Goal: Task Accomplishment & Management: Manage account settings

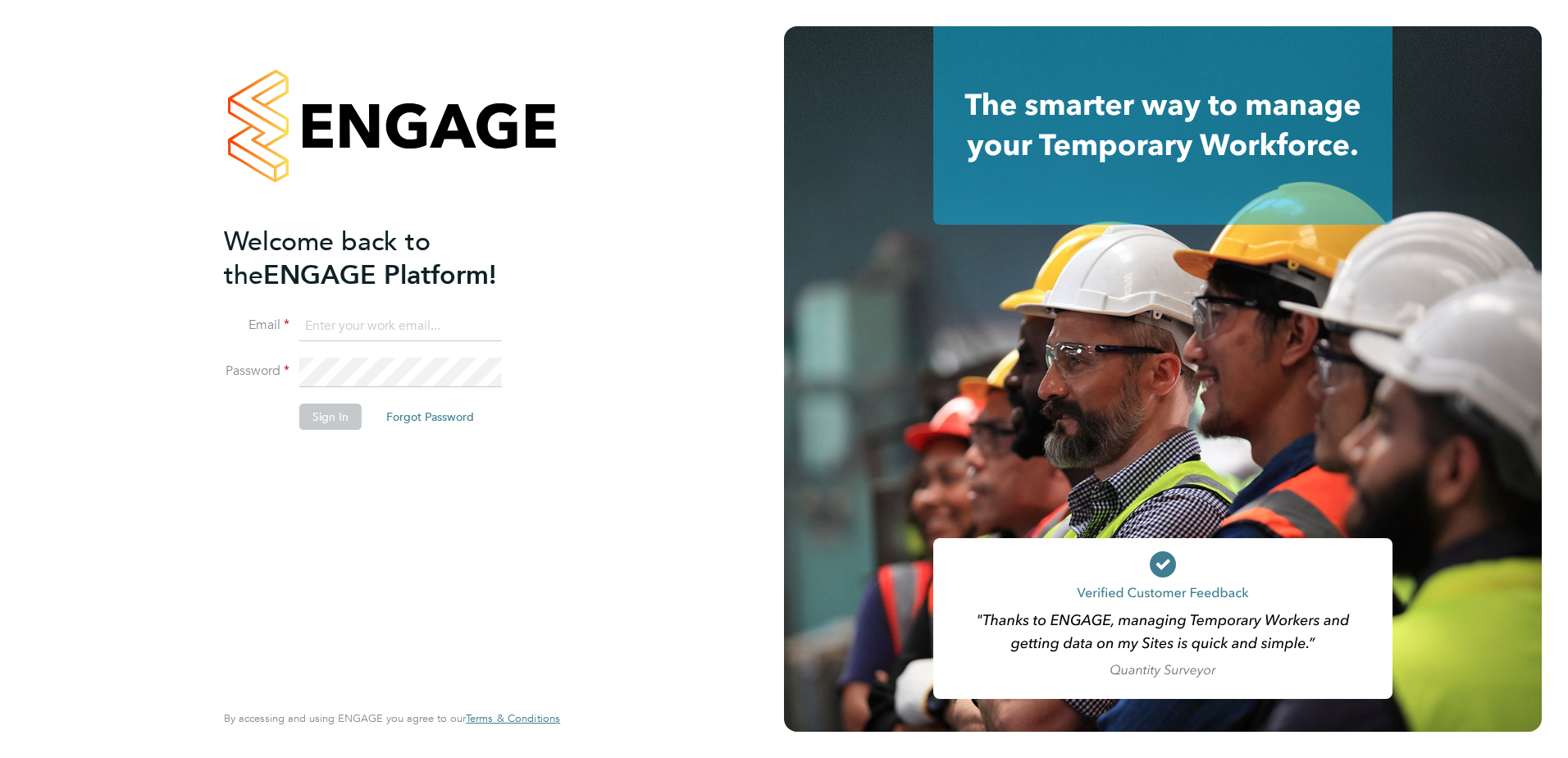
type input "paul.sen@vistry.co.uk"
click at [342, 421] on button "Sign In" at bounding box center [330, 417] width 62 height 27
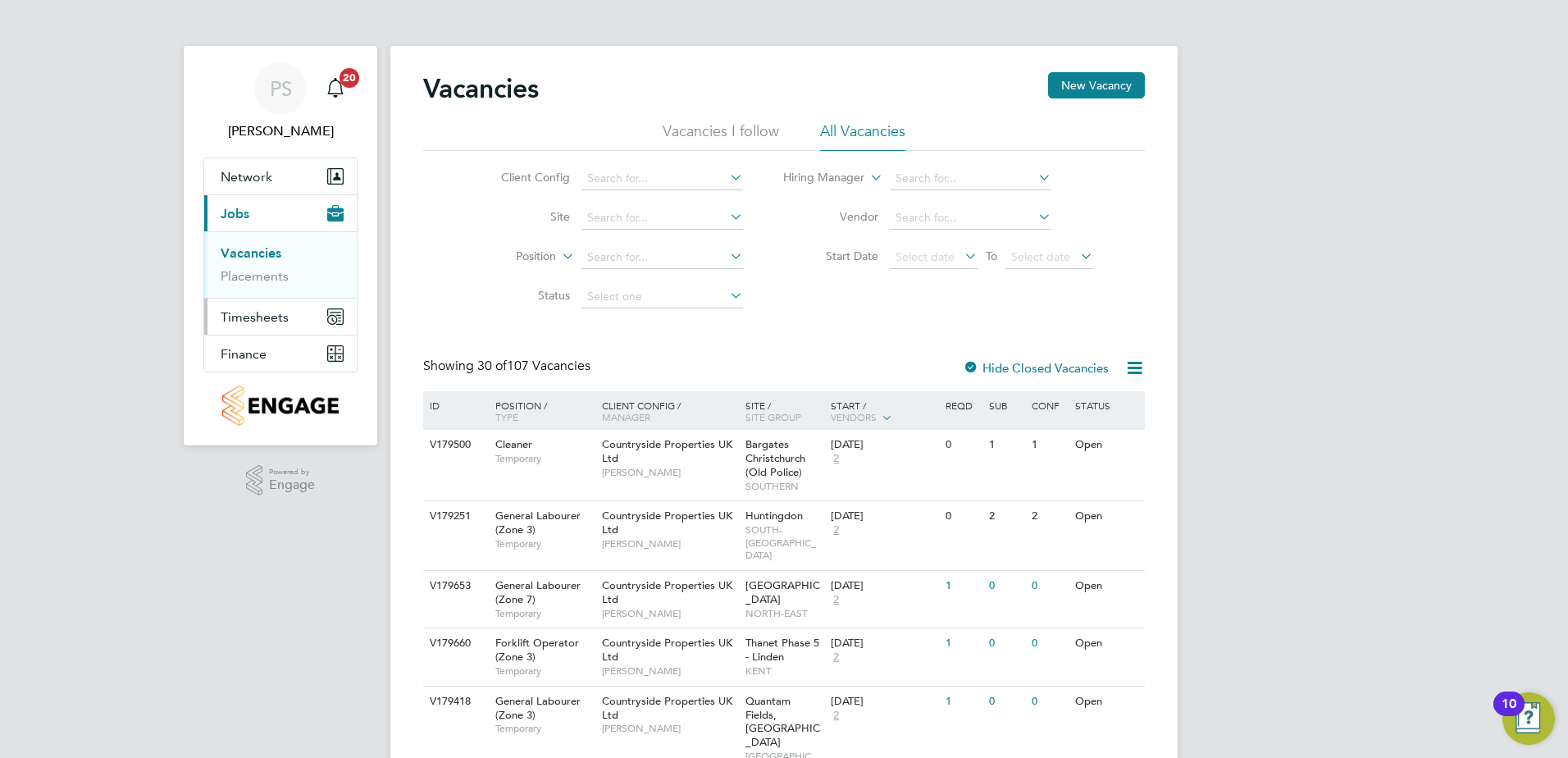
click at [273, 315] on span "Timesheets" at bounding box center [255, 317] width 68 height 16
click at [261, 292] on link "Timesheets" at bounding box center [255, 290] width 68 height 16
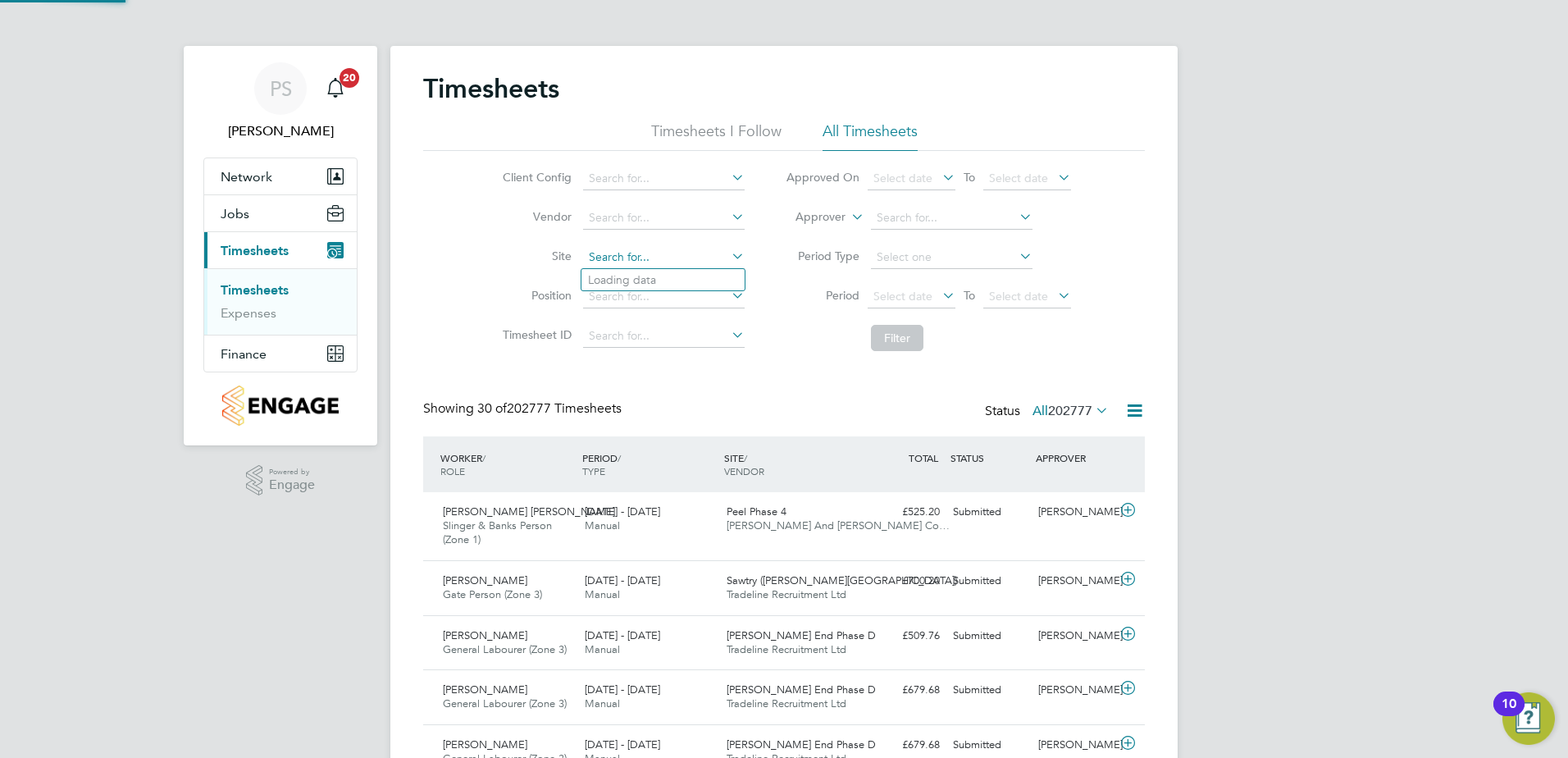
click at [627, 265] on input at bounding box center [664, 257] width 162 height 23
drag, startPoint x: 622, startPoint y: 279, endPoint x: 637, endPoint y: 286, distance: 16.6
click at [623, 279] on li "Tent erden Sports Pavilion" at bounding box center [663, 280] width 163 height 22
type input "Tenterden Sports Pavilion"
click at [893, 339] on button "Filter" at bounding box center [897, 338] width 52 height 27
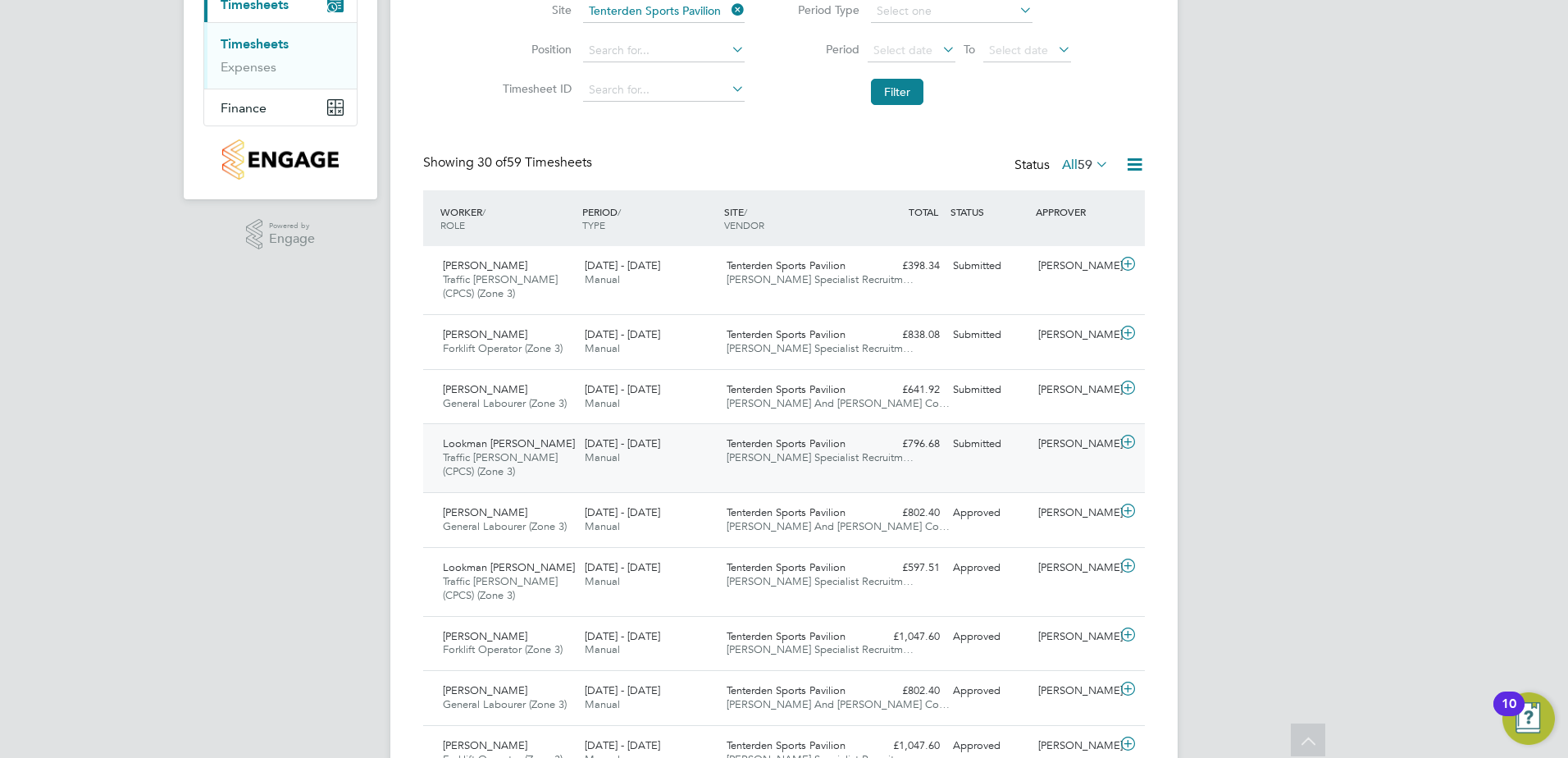
click at [1127, 441] on icon at bounding box center [1127, 442] width 21 height 13
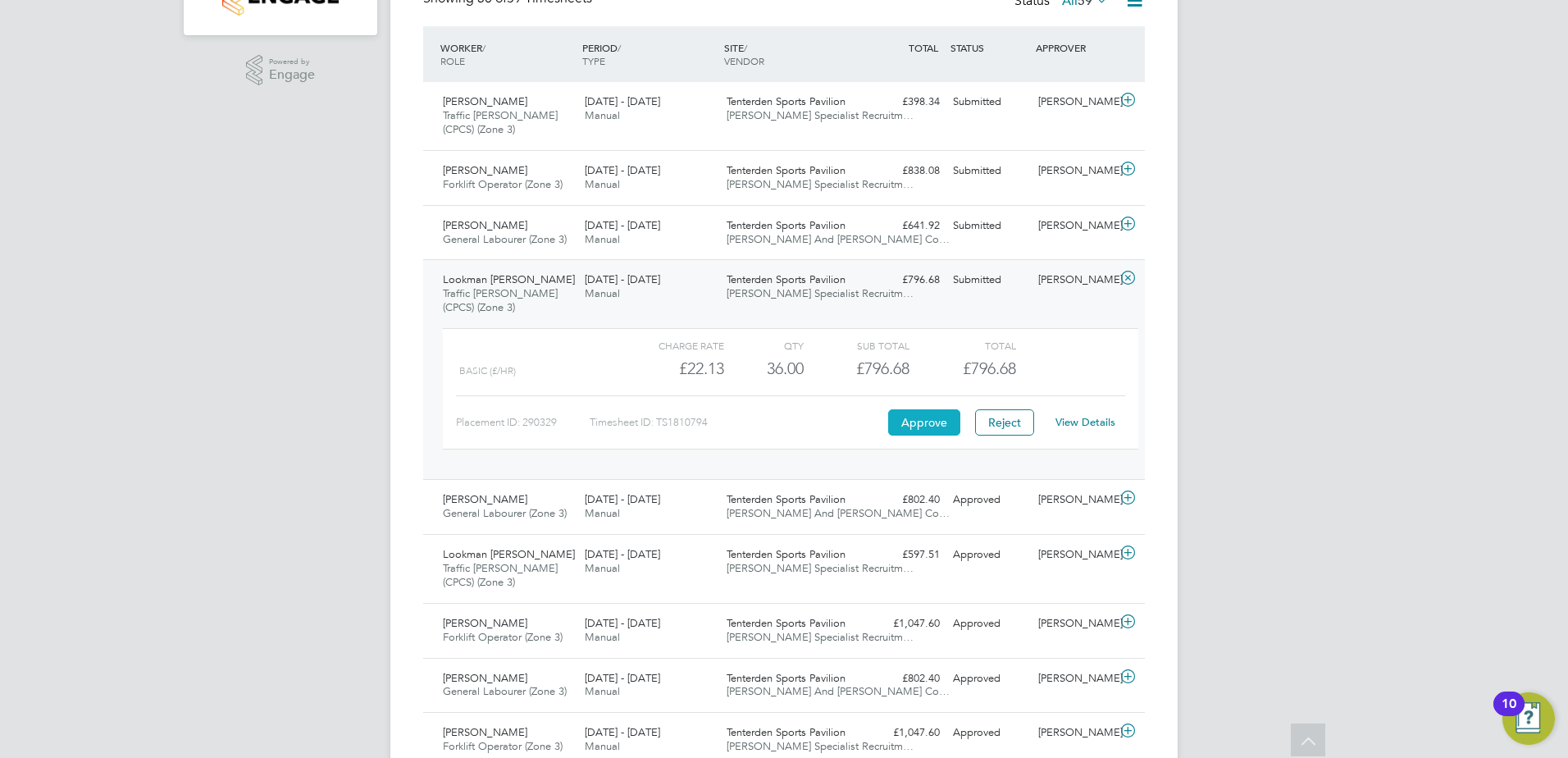
click at [917, 415] on button "Approve" at bounding box center [924, 422] width 72 height 27
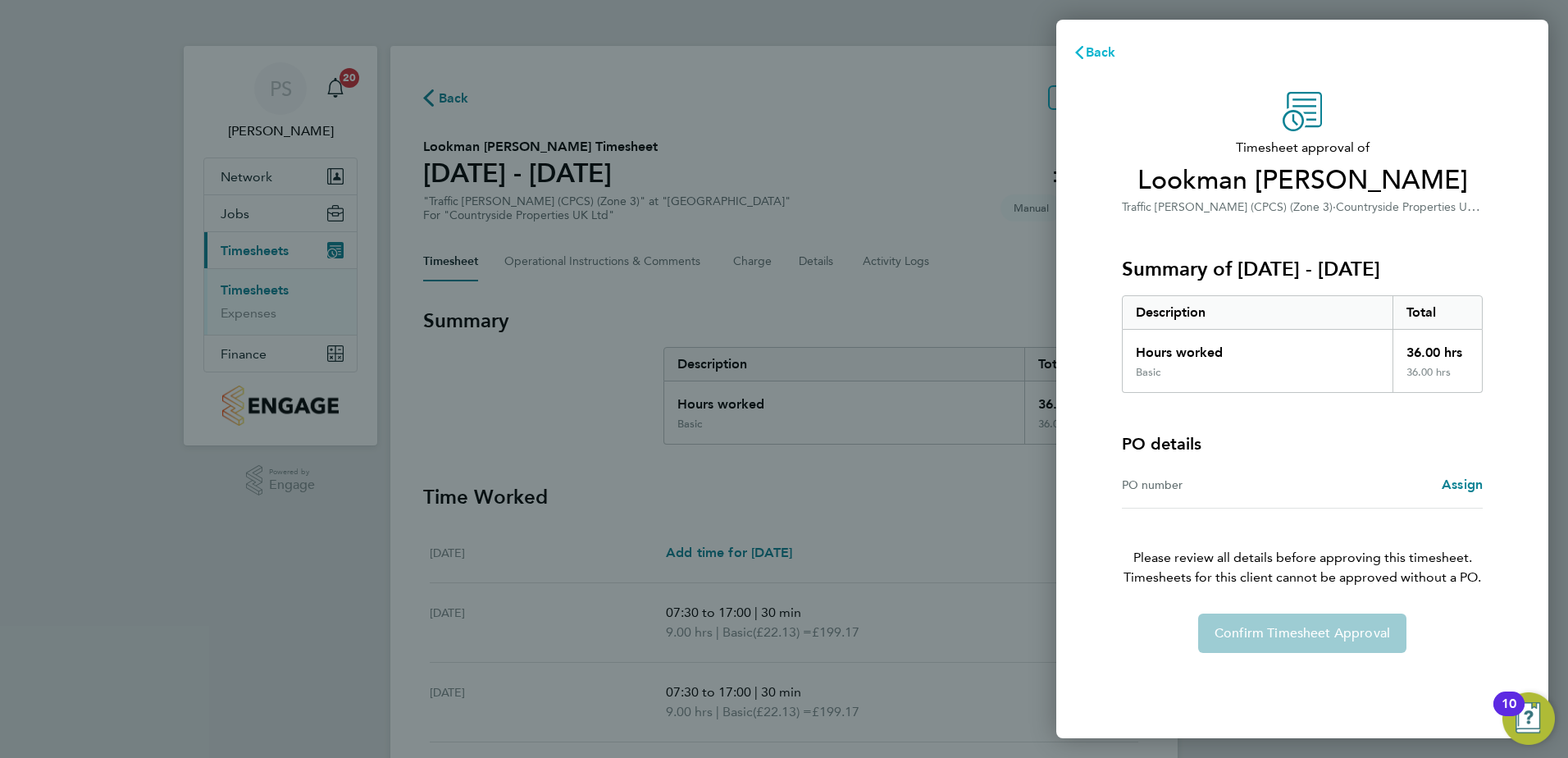
click at [1093, 49] on span "Back" at bounding box center [1101, 52] width 30 height 16
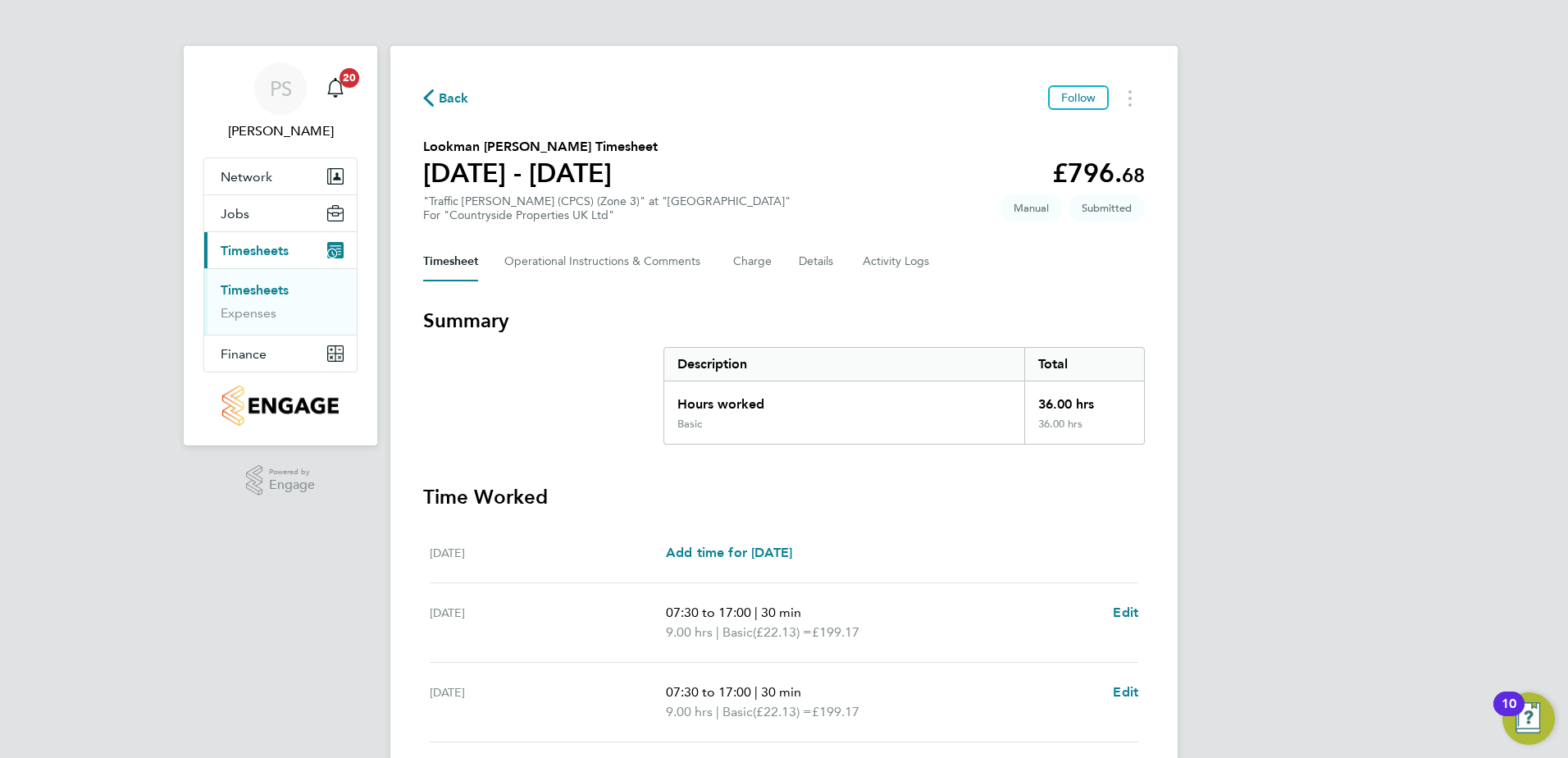
click at [445, 97] on span "Back" at bounding box center [454, 98] width 30 height 20
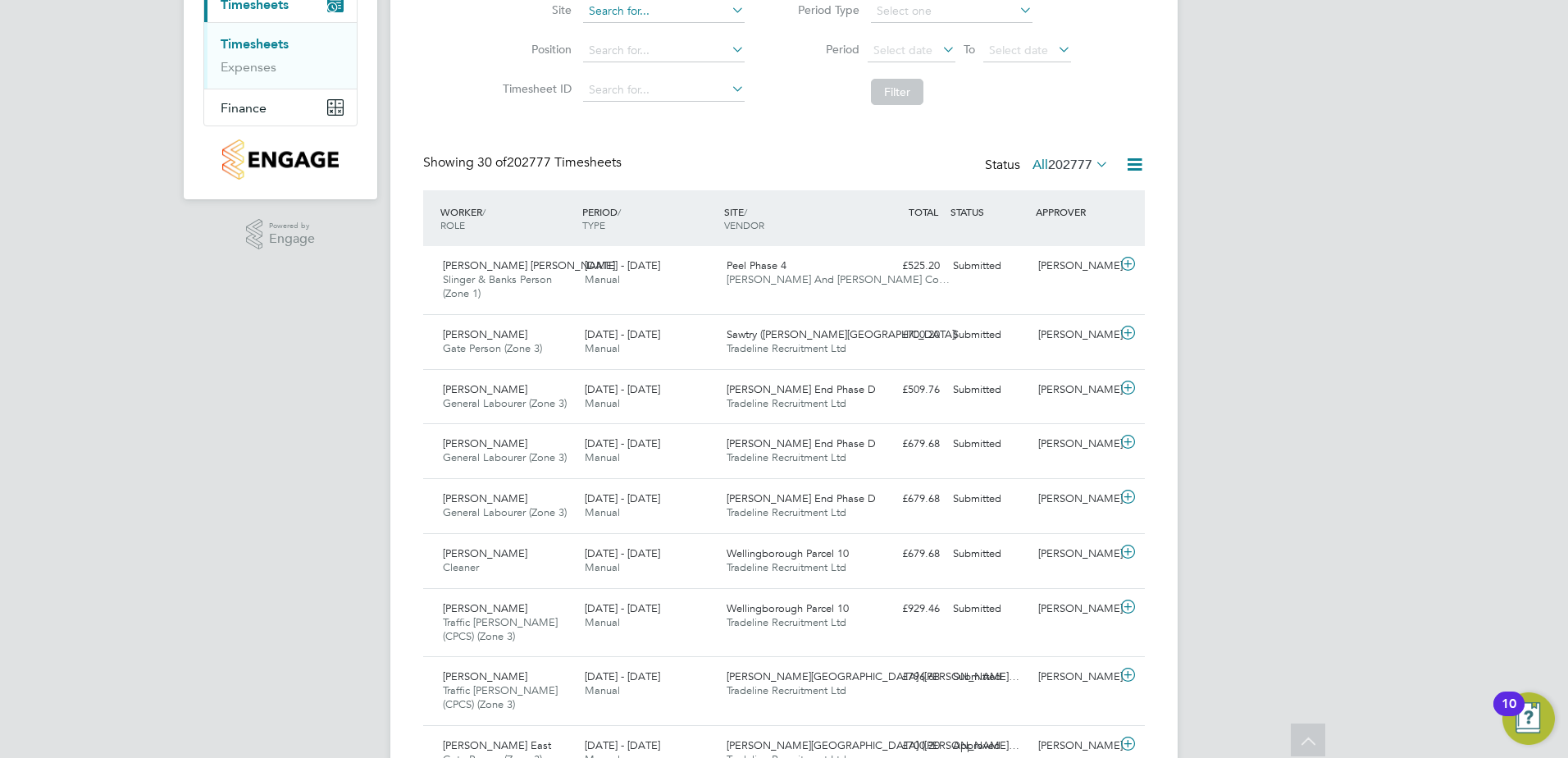
click at [611, 14] on input at bounding box center [664, 12] width 162 height 23
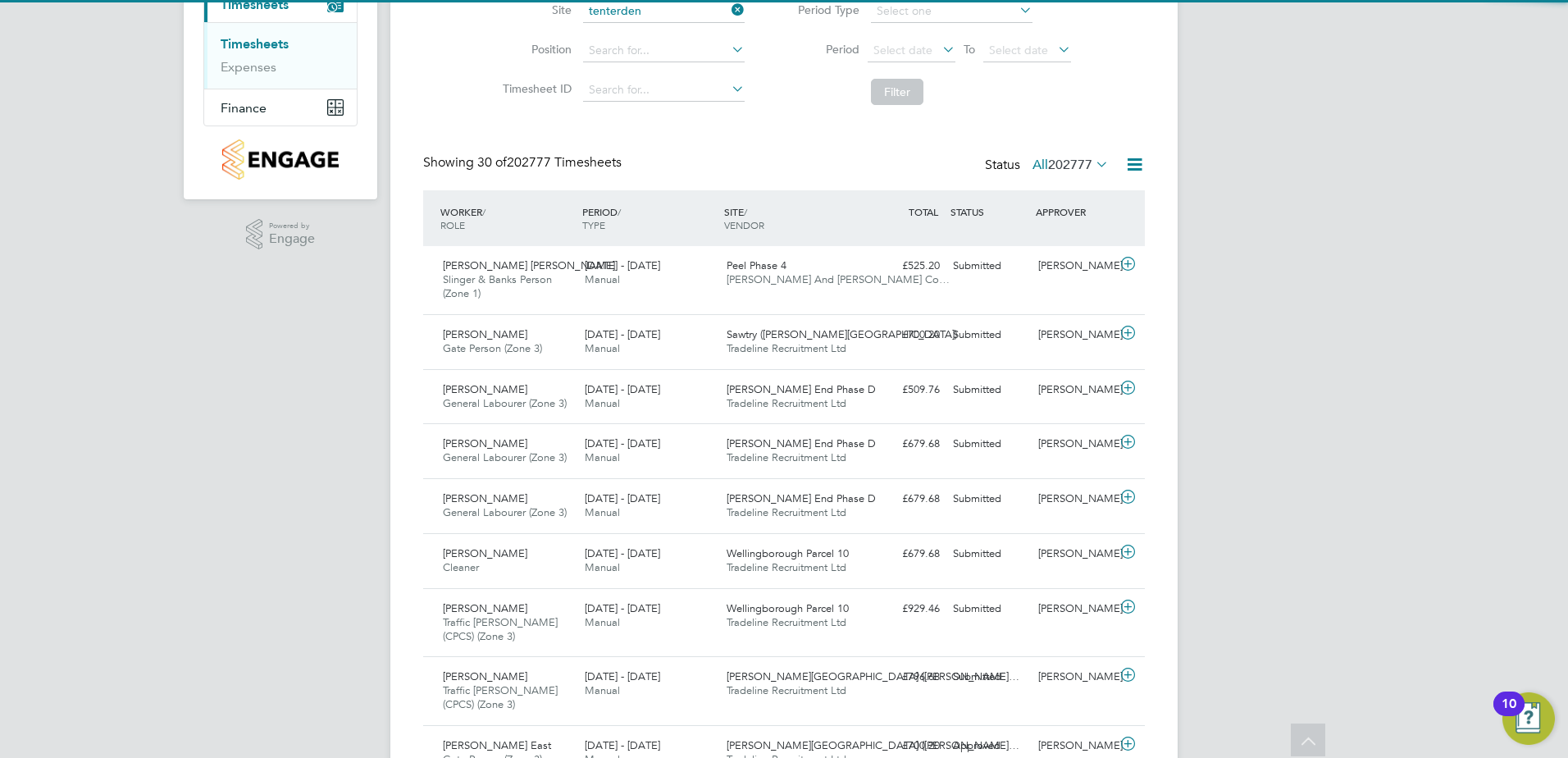
click at [625, 38] on b "Tenterden" at bounding box center [615, 33] width 53 height 14
type input "Tenterden Sports Pavilion"
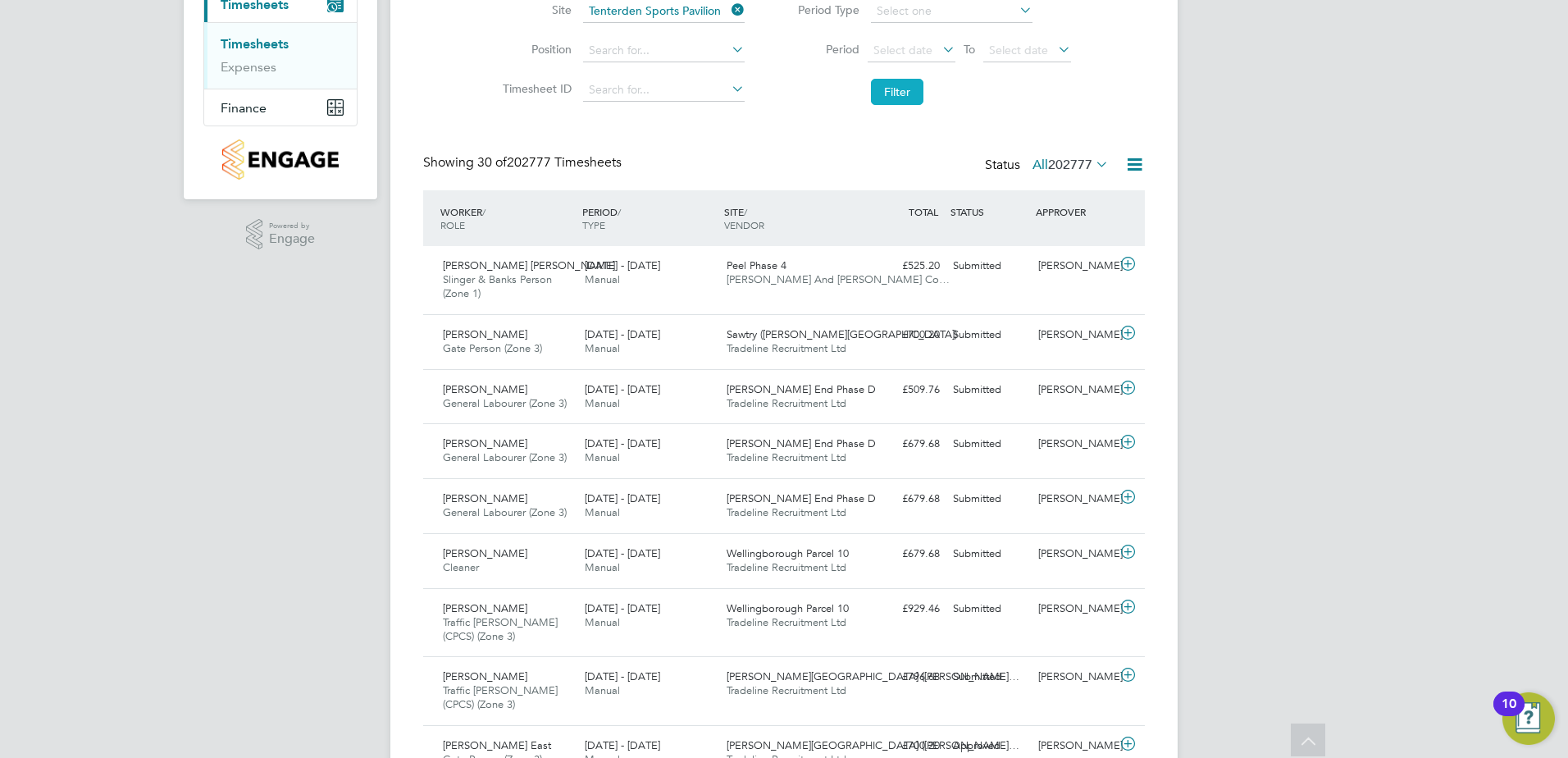
click at [879, 104] on button "Filter" at bounding box center [897, 92] width 52 height 27
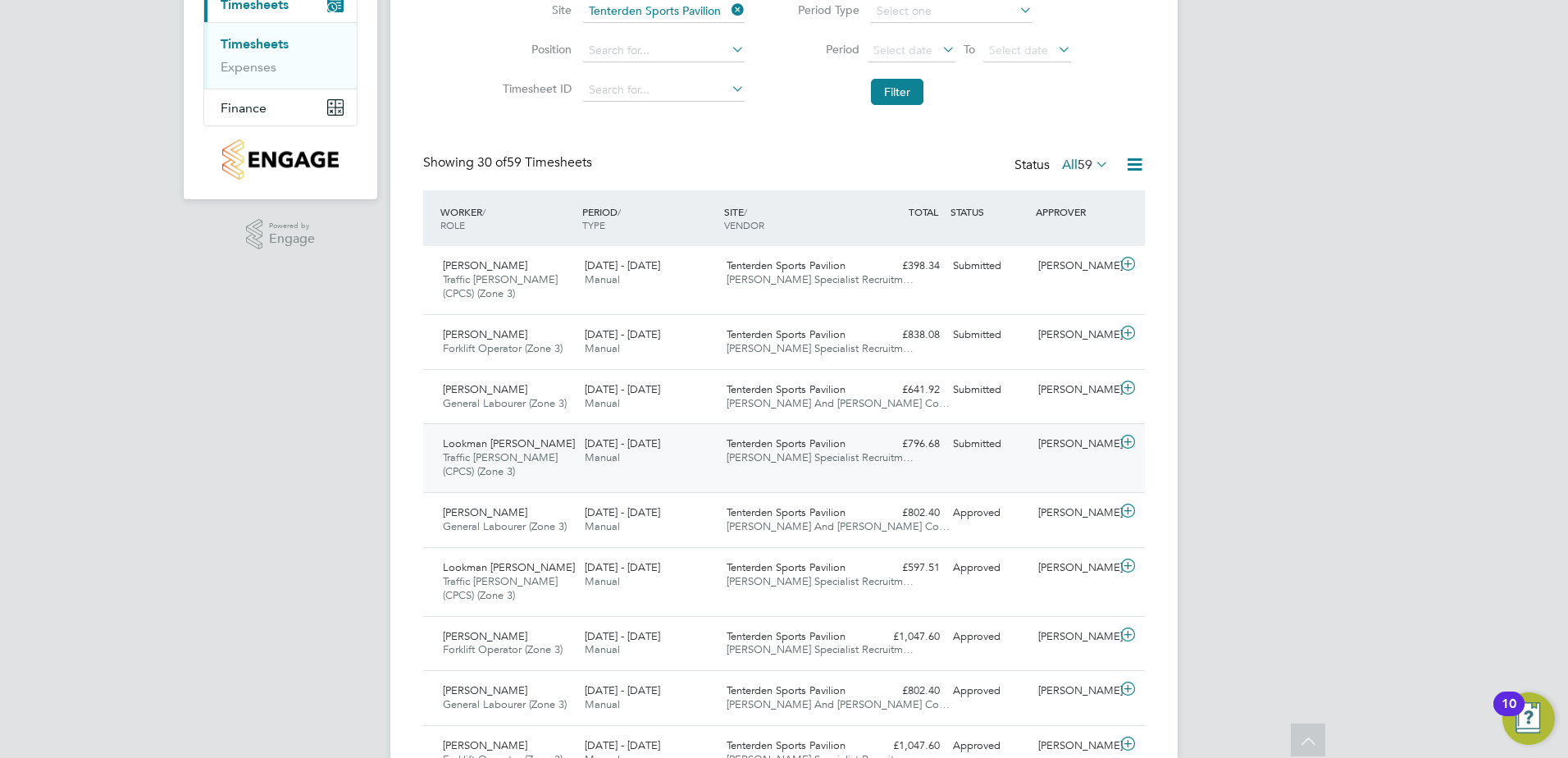
click at [1124, 444] on icon at bounding box center [1127, 442] width 21 height 13
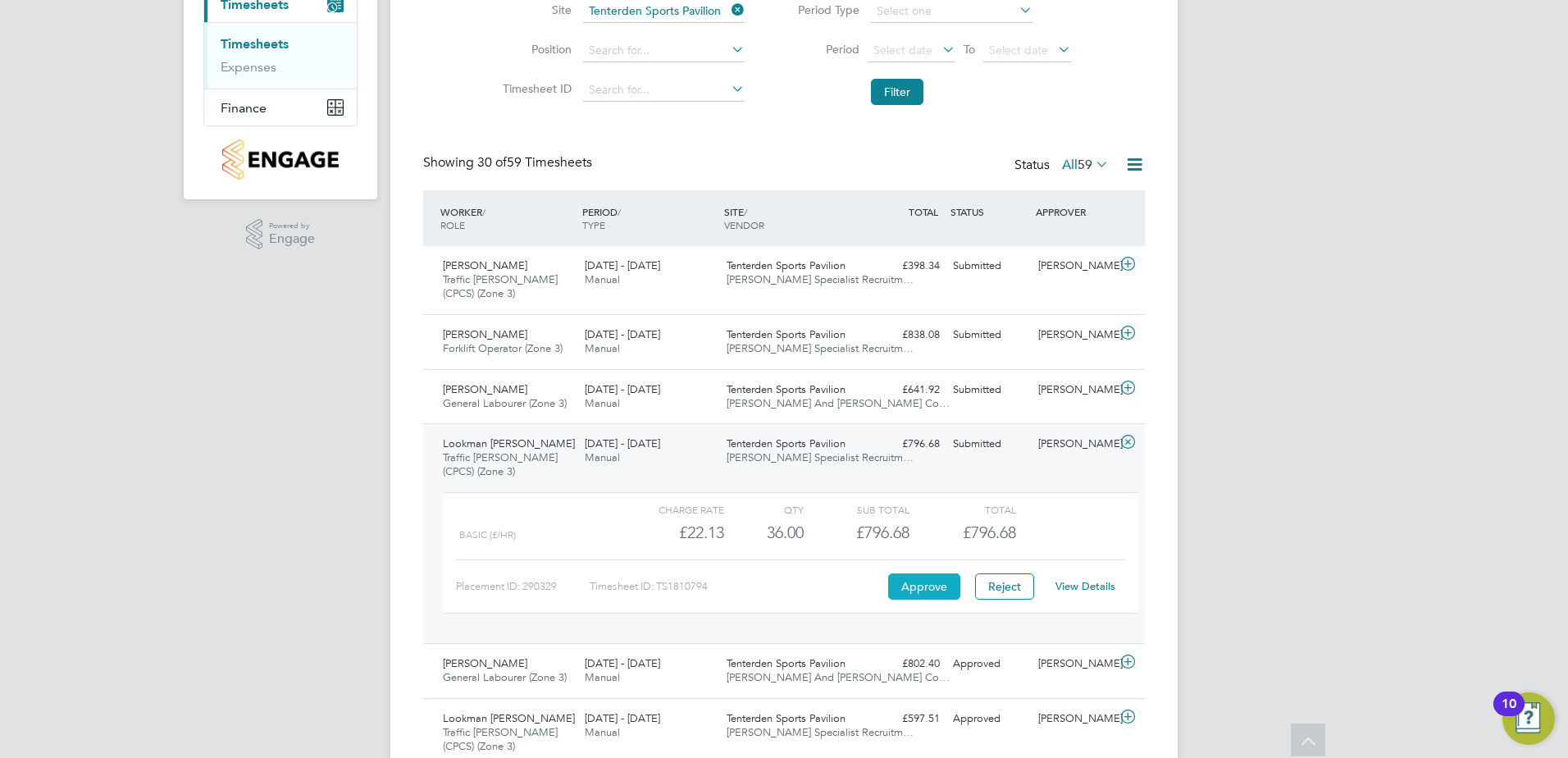
click at [938, 585] on button "Approve" at bounding box center [924, 586] width 72 height 27
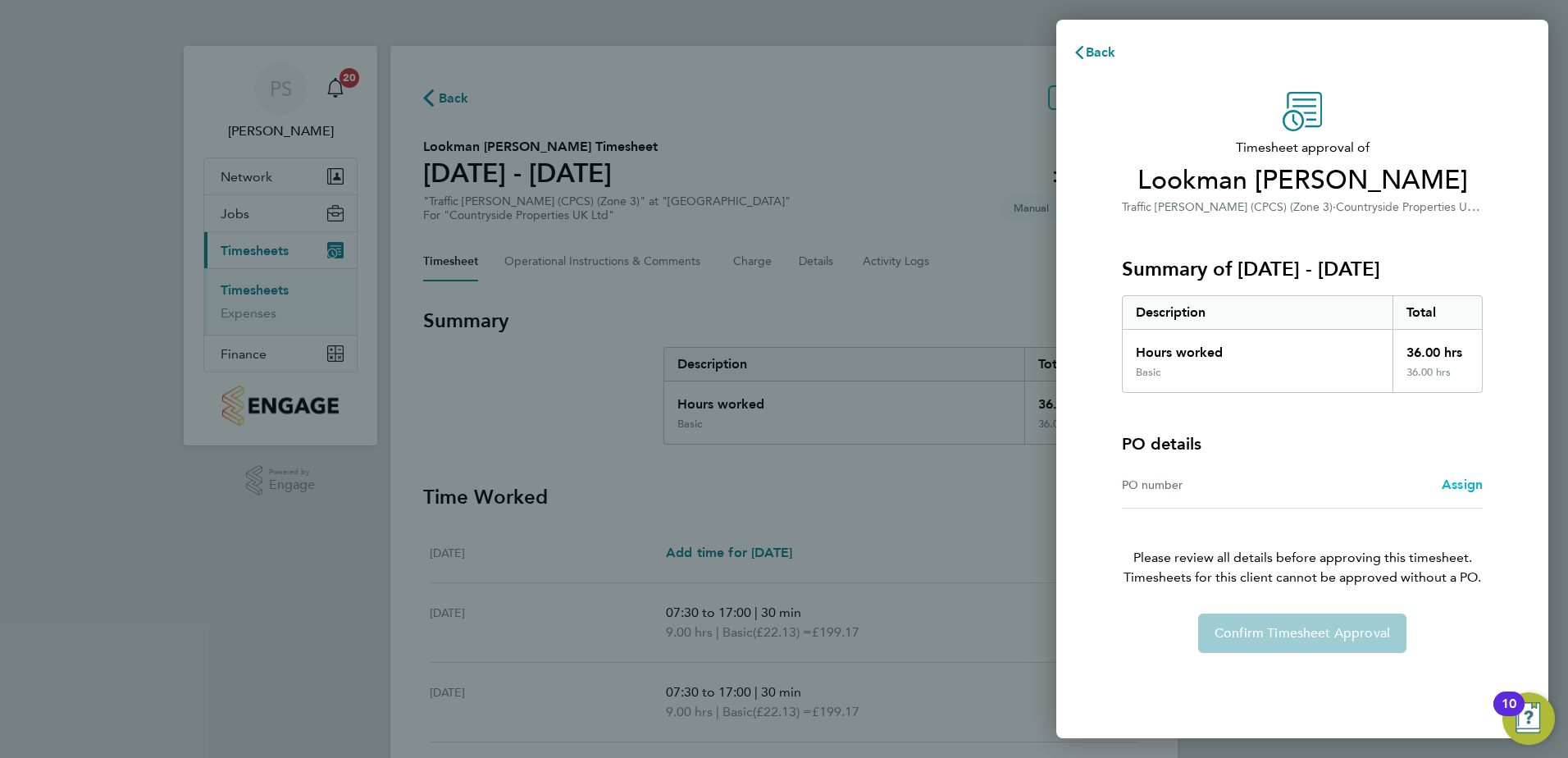
click at [1467, 490] on span "Assign" at bounding box center [1461, 484] width 41 height 16
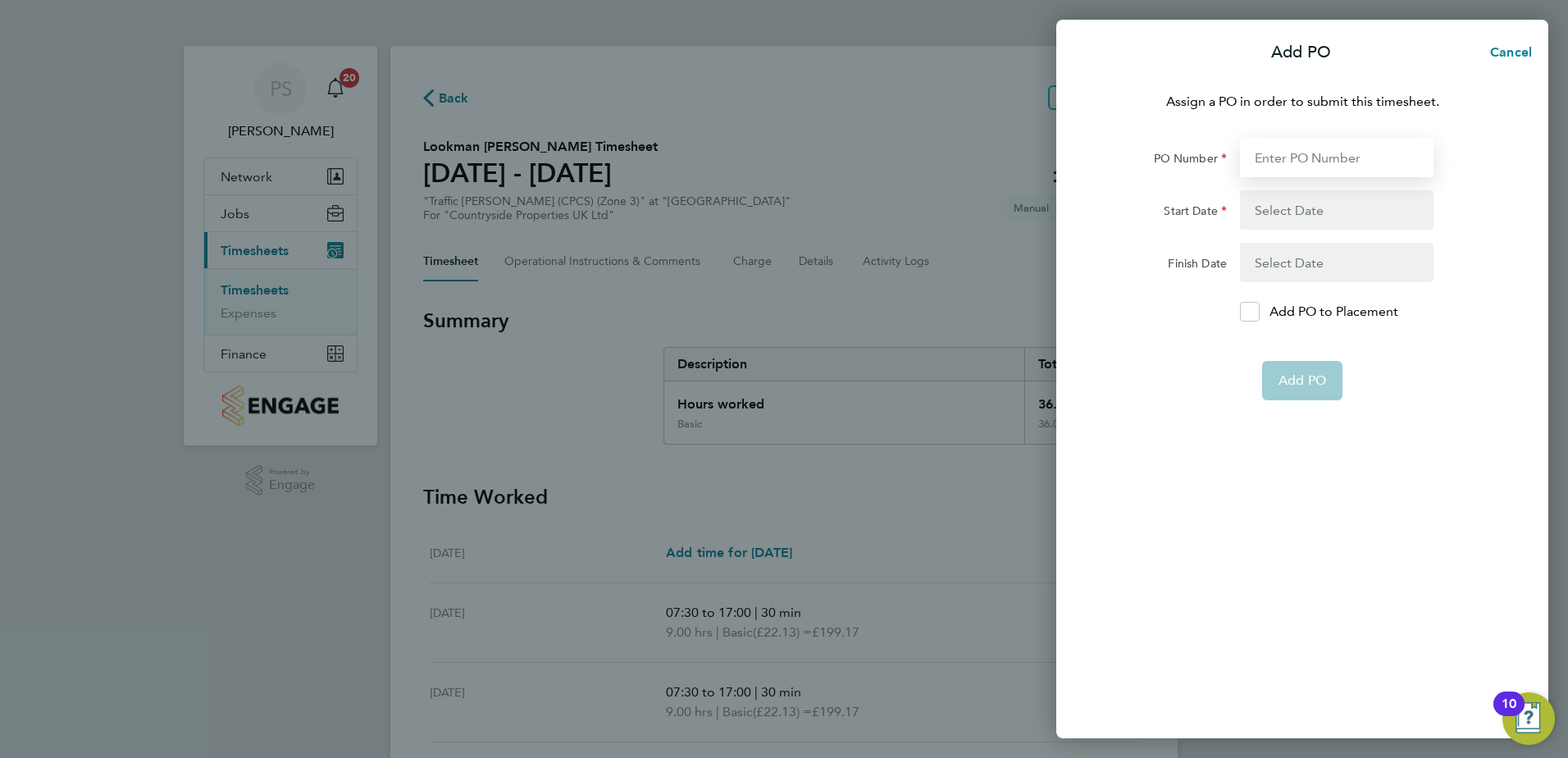
click at [1322, 167] on input "PO Number" at bounding box center [1337, 157] width 193 height 39
type input "S-XTDAP/00016"
type input "[DATE]"
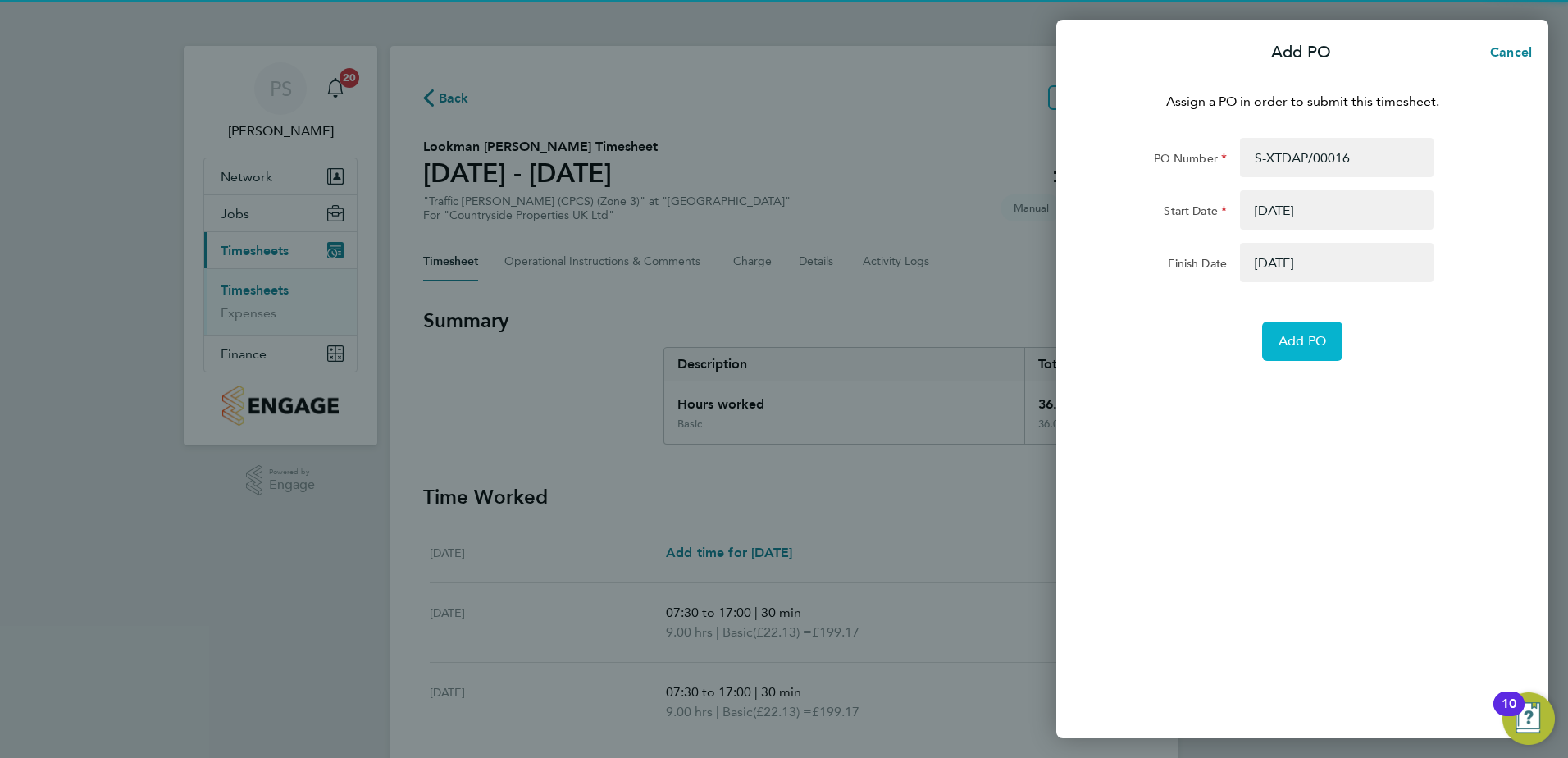
click at [1308, 338] on span "Add PO" at bounding box center [1302, 342] width 47 height 17
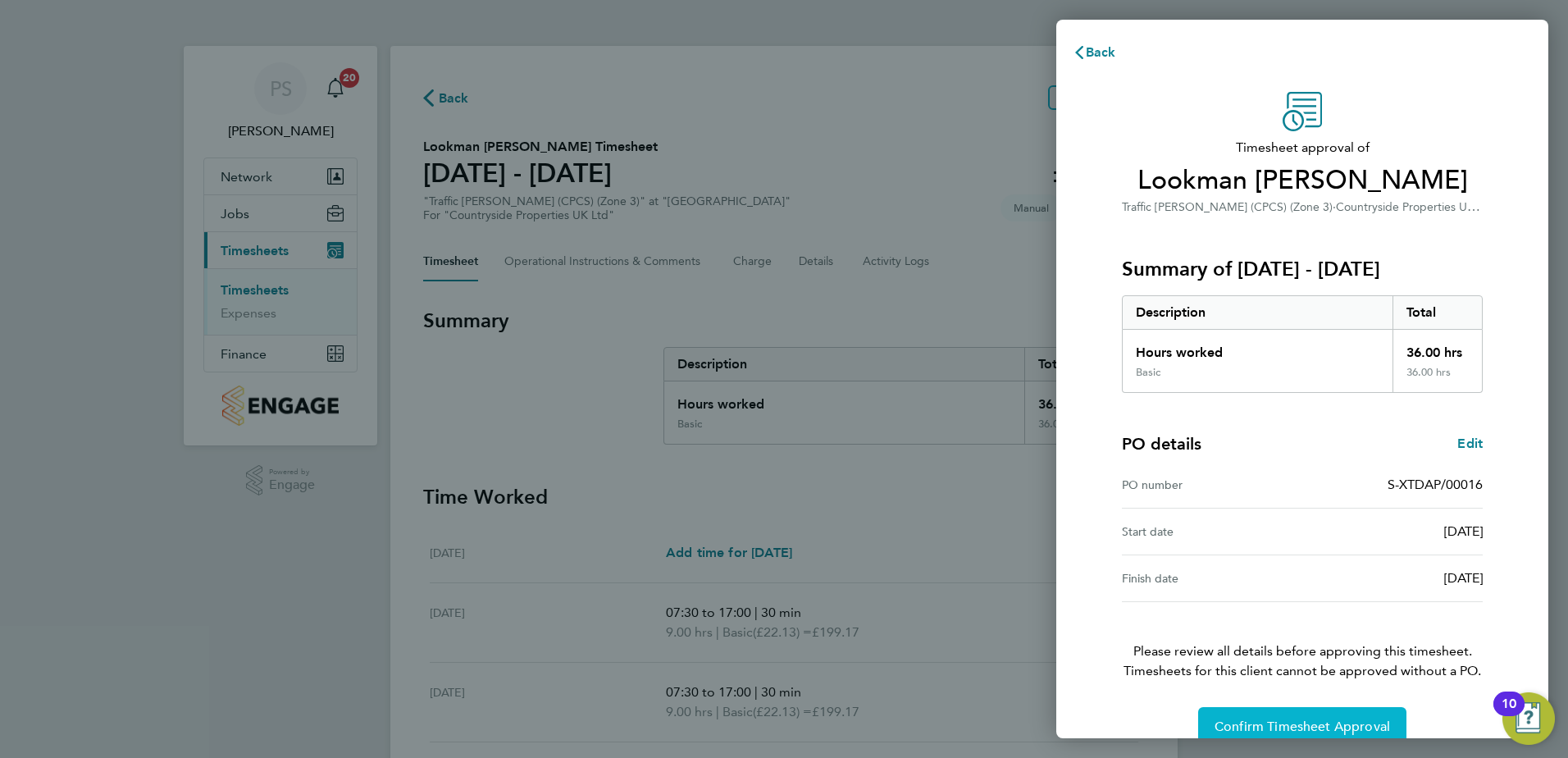
click at [1272, 726] on span "Confirm Timesheet Approval" at bounding box center [1302, 727] width 176 height 17
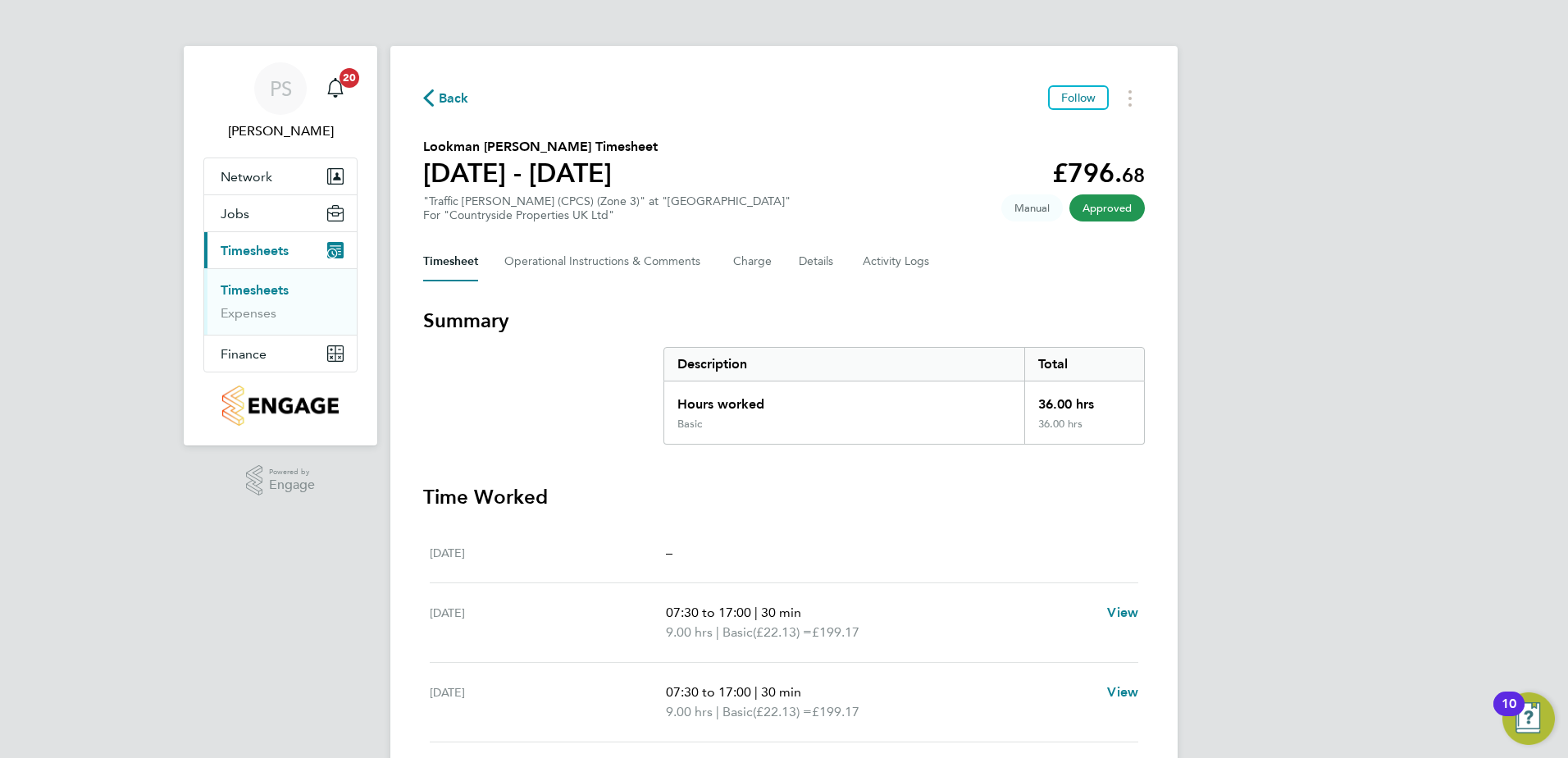
click at [437, 91] on span "Back" at bounding box center [446, 97] width 46 height 16
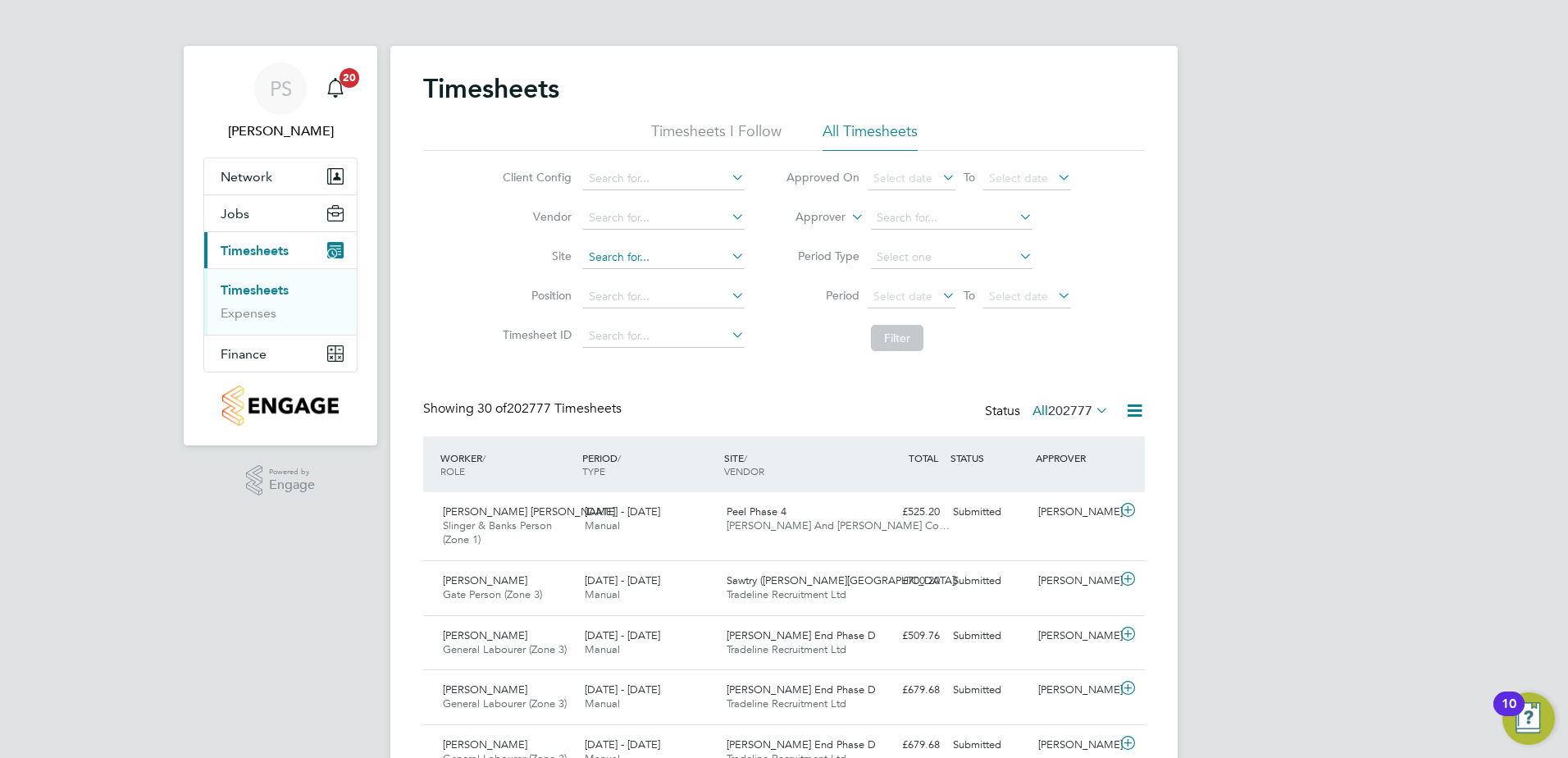
click at [620, 248] on input at bounding box center [664, 257] width 162 height 23
click at [640, 282] on li "Tenter den Sports Pavilion" at bounding box center [663, 280] width 163 height 22
type input "Tenterden Sports Pavilion"
click at [892, 331] on button "Filter" at bounding box center [897, 338] width 52 height 27
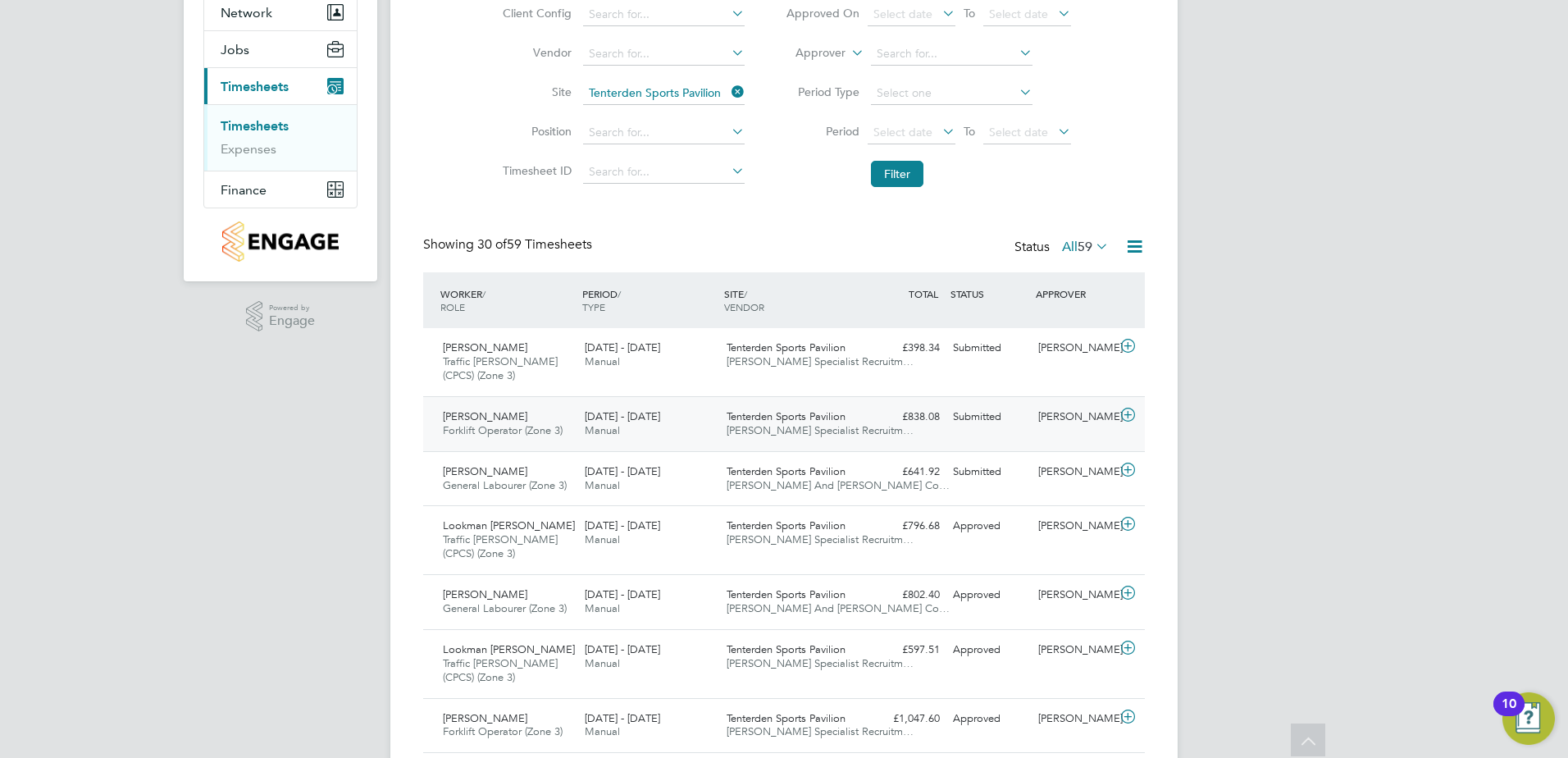
click at [1127, 413] on icon at bounding box center [1127, 415] width 21 height 13
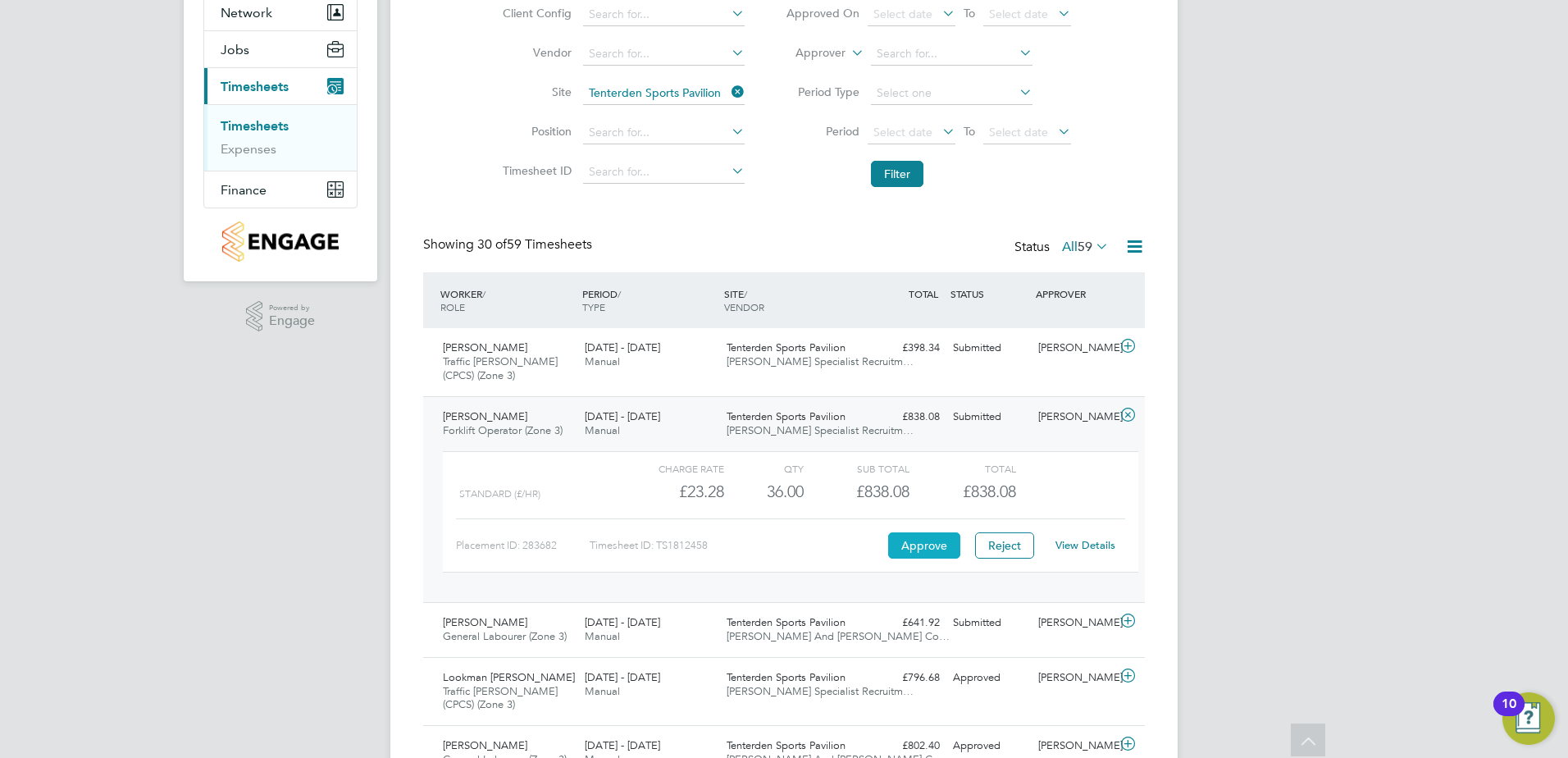
click at [934, 542] on button "Approve" at bounding box center [924, 546] width 72 height 27
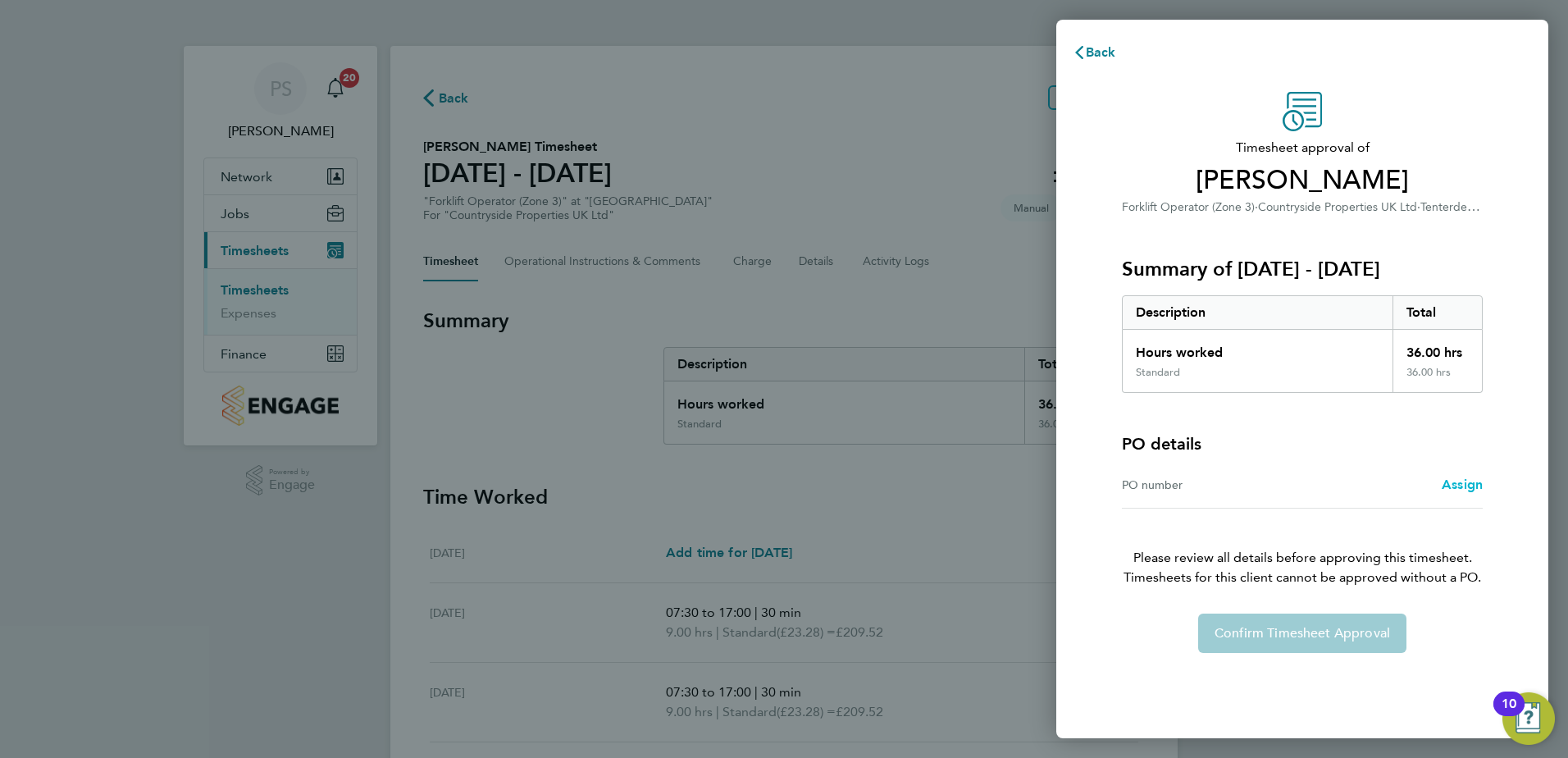
click at [1481, 483] on span "Assign" at bounding box center [1461, 484] width 41 height 16
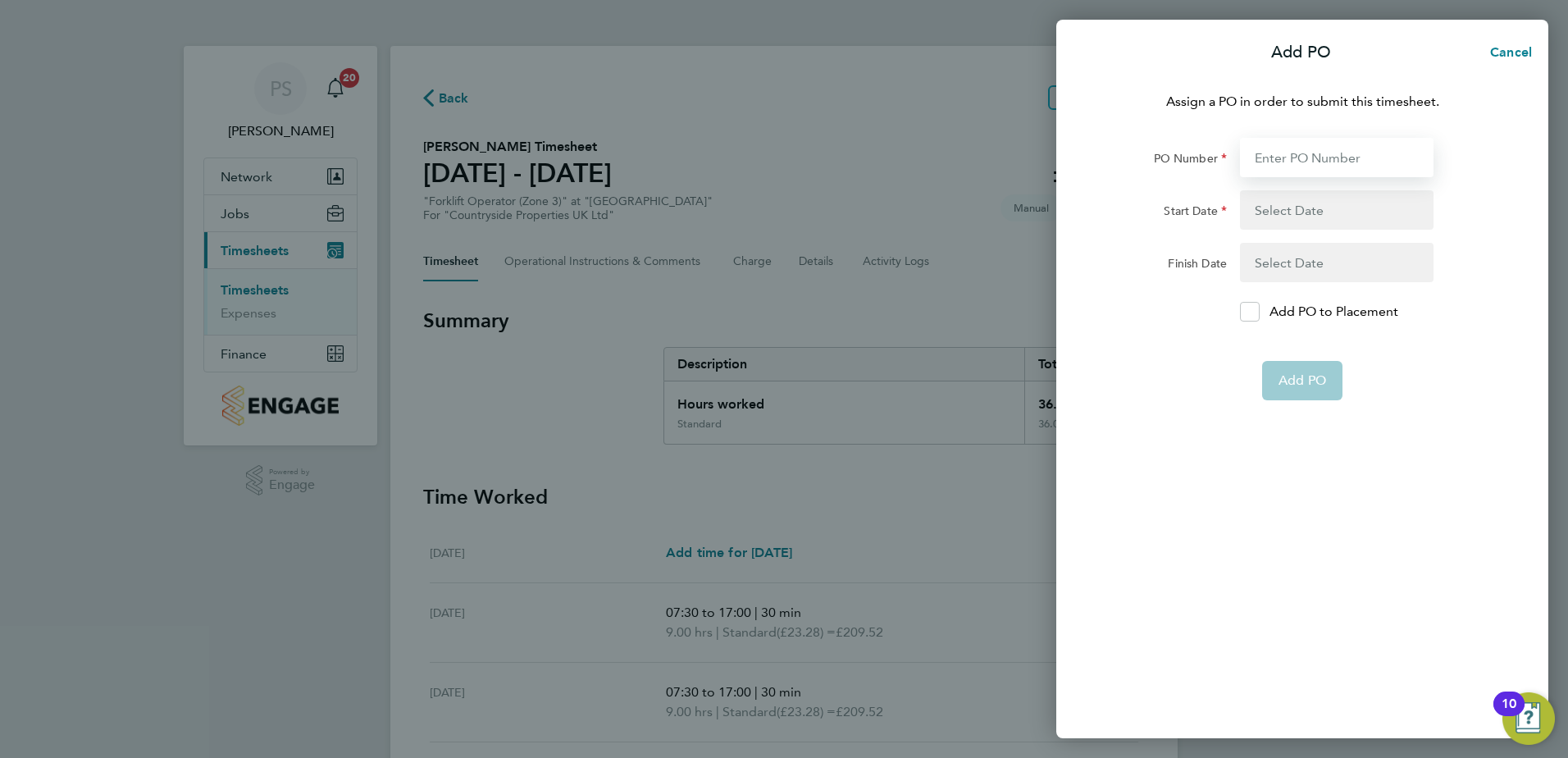
click at [1327, 160] on input "PO Number" at bounding box center [1337, 157] width 193 height 39
type input "S-XTDAP/00016"
type input "[DATE]"
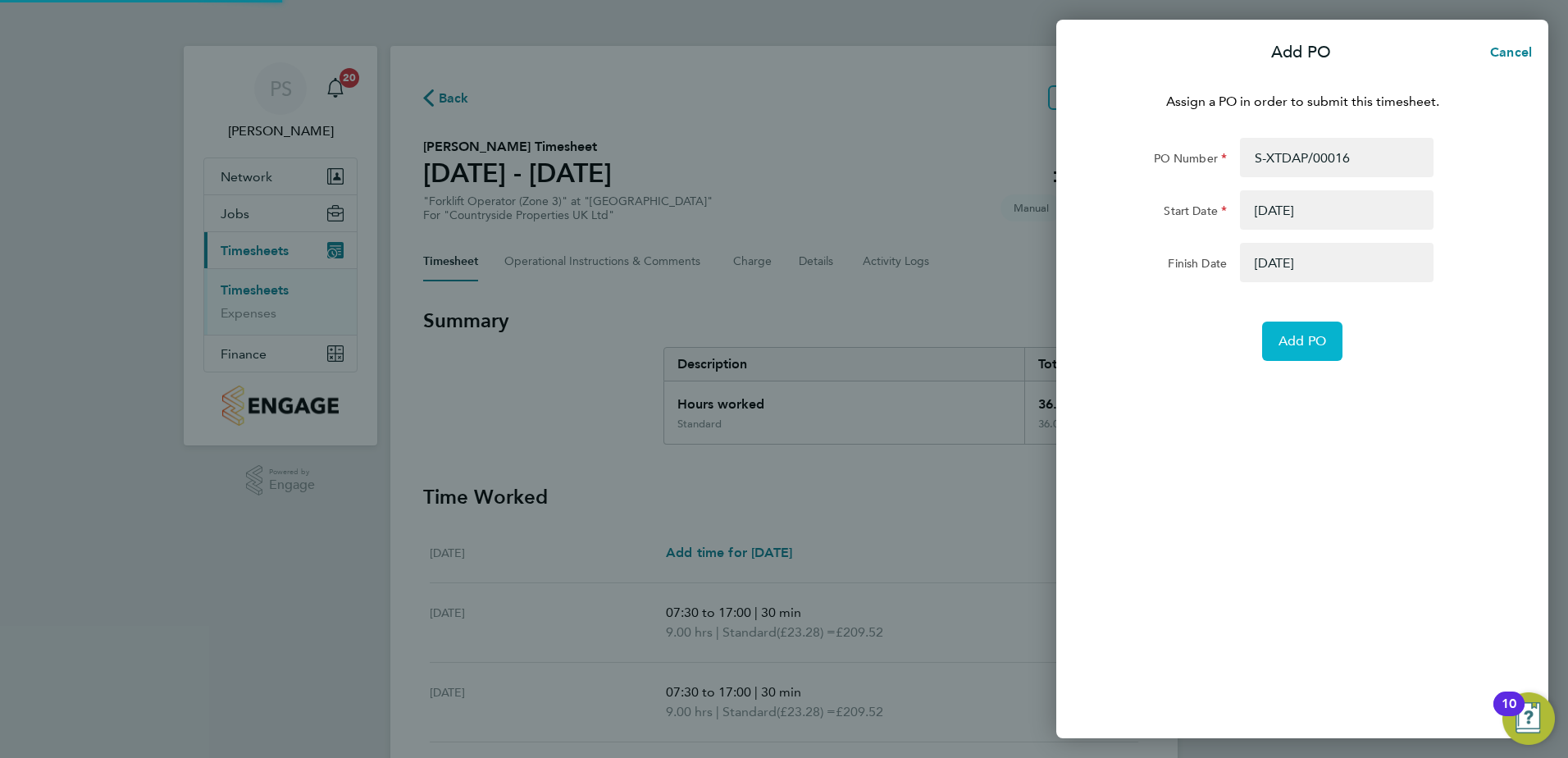
click at [1327, 345] on button "Add PO" at bounding box center [1302, 341] width 81 height 39
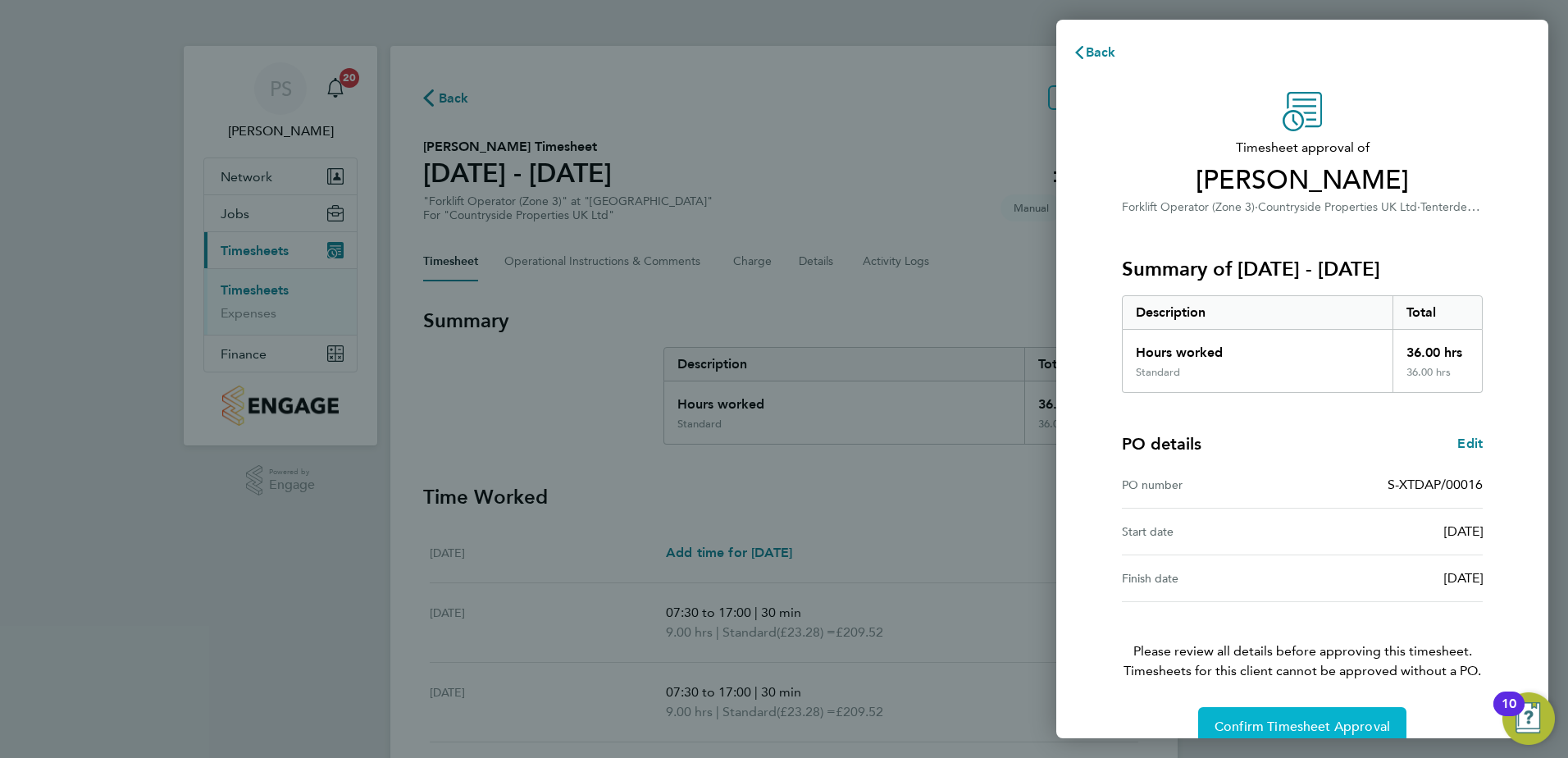
click at [1282, 724] on span "Confirm Timesheet Approval" at bounding box center [1302, 727] width 176 height 17
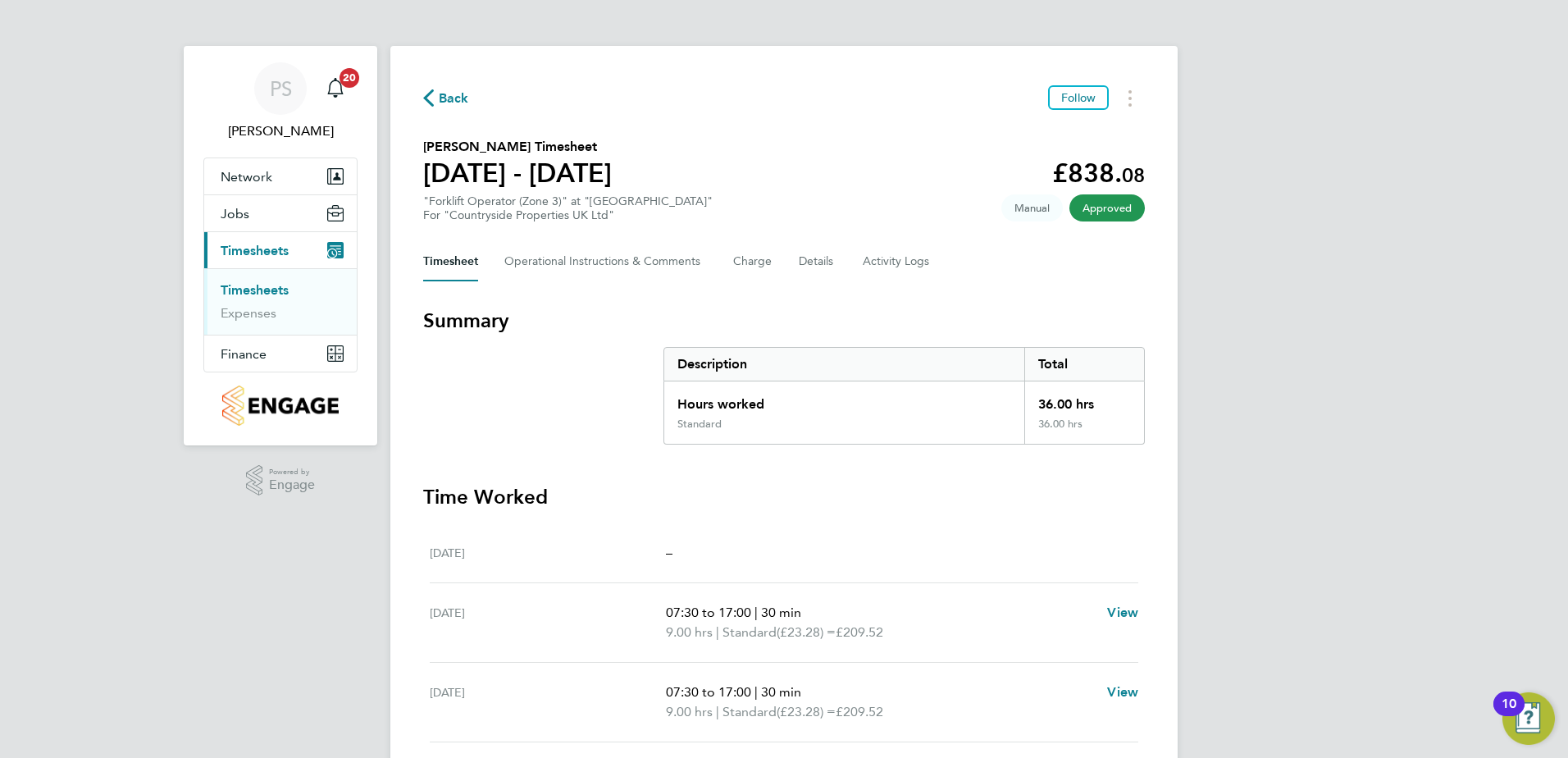
click at [426, 97] on icon "button" at bounding box center [428, 97] width 11 height 17
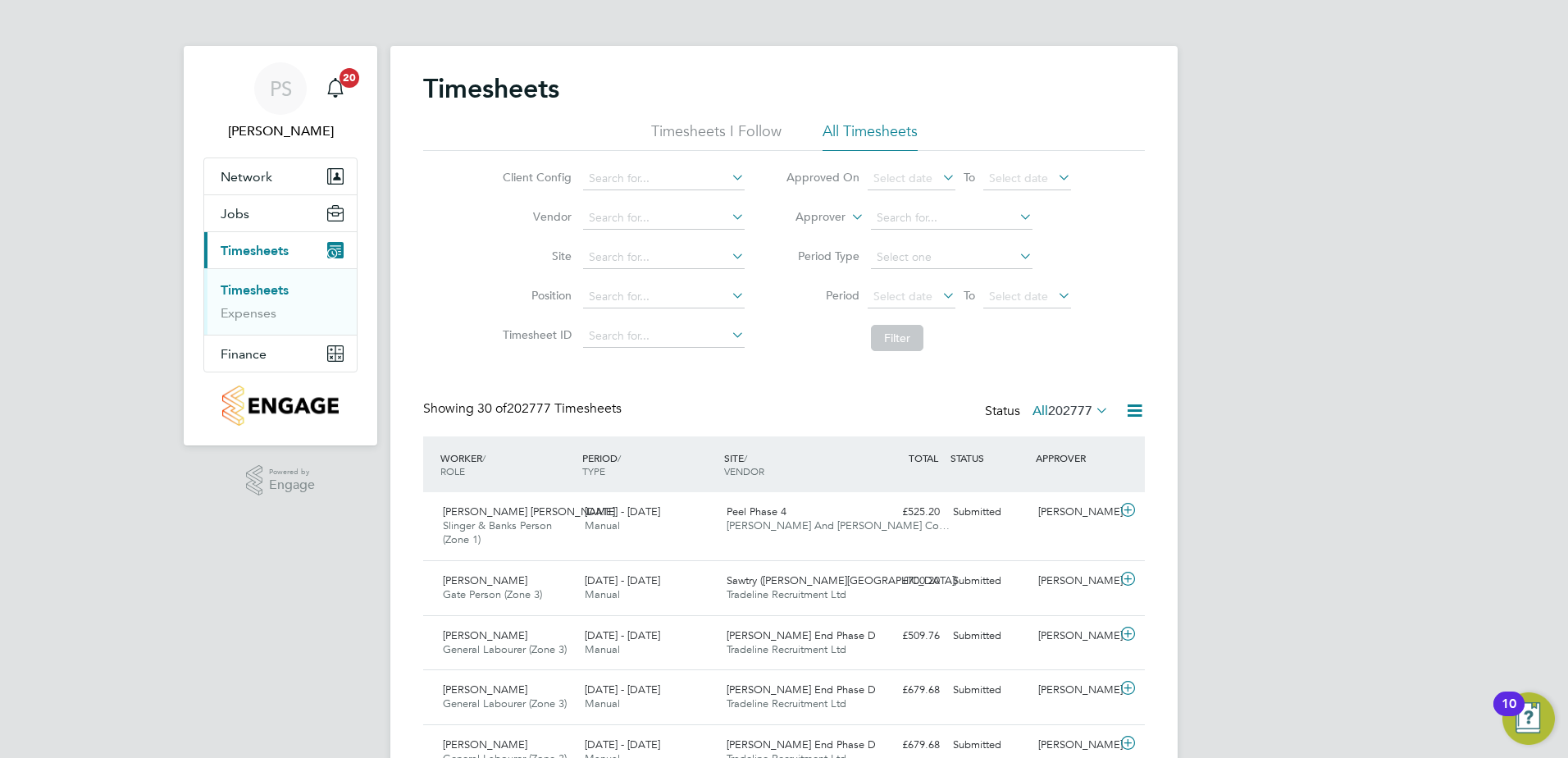
click at [663, 245] on li "Site" at bounding box center [621, 257] width 288 height 39
click at [657, 263] on input at bounding box center [664, 257] width 162 height 23
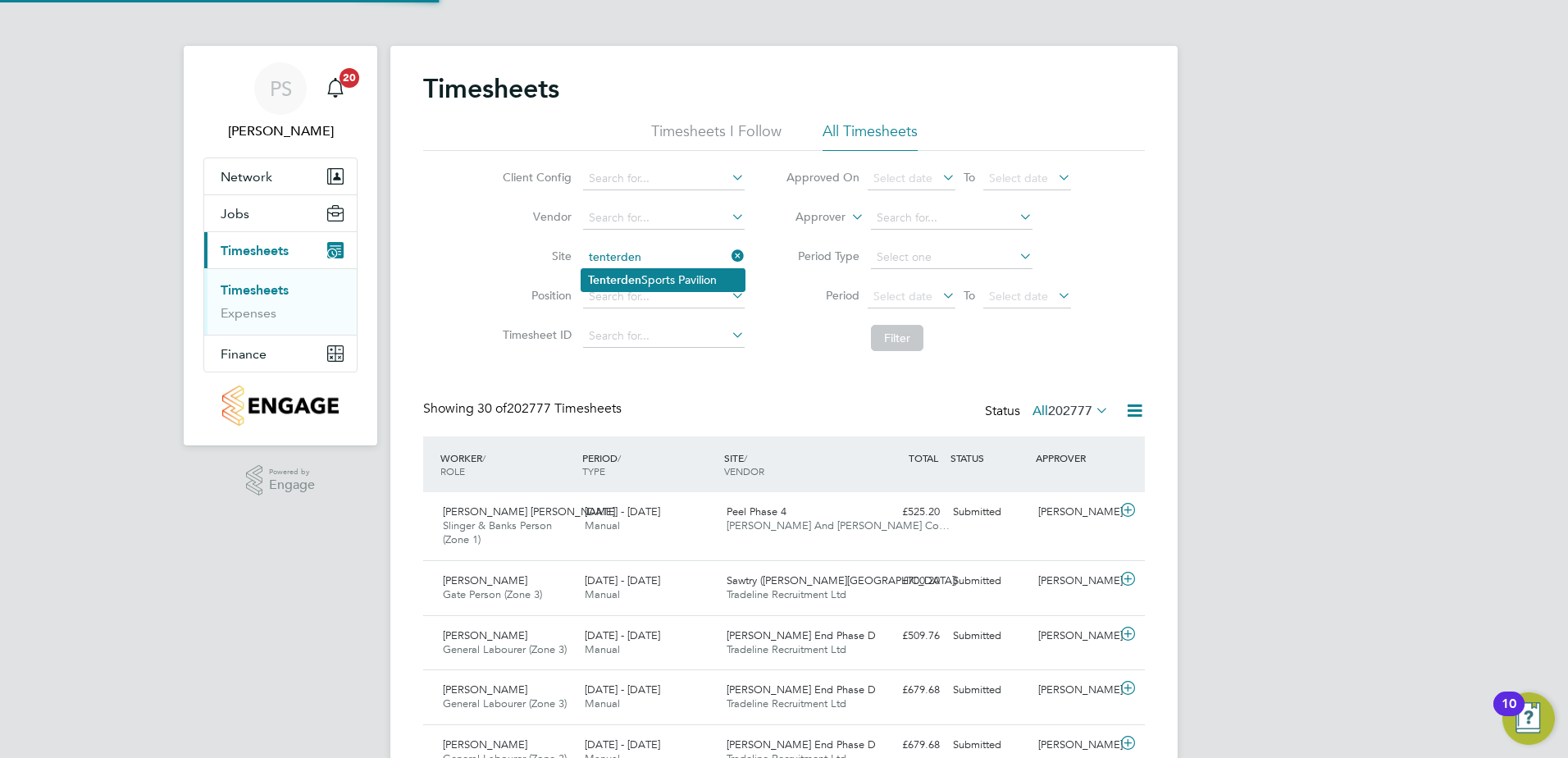
click at [679, 282] on li "Tenterden Sports Pavilion" at bounding box center [663, 280] width 163 height 22
type input "Tenterden Sports Pavilion"
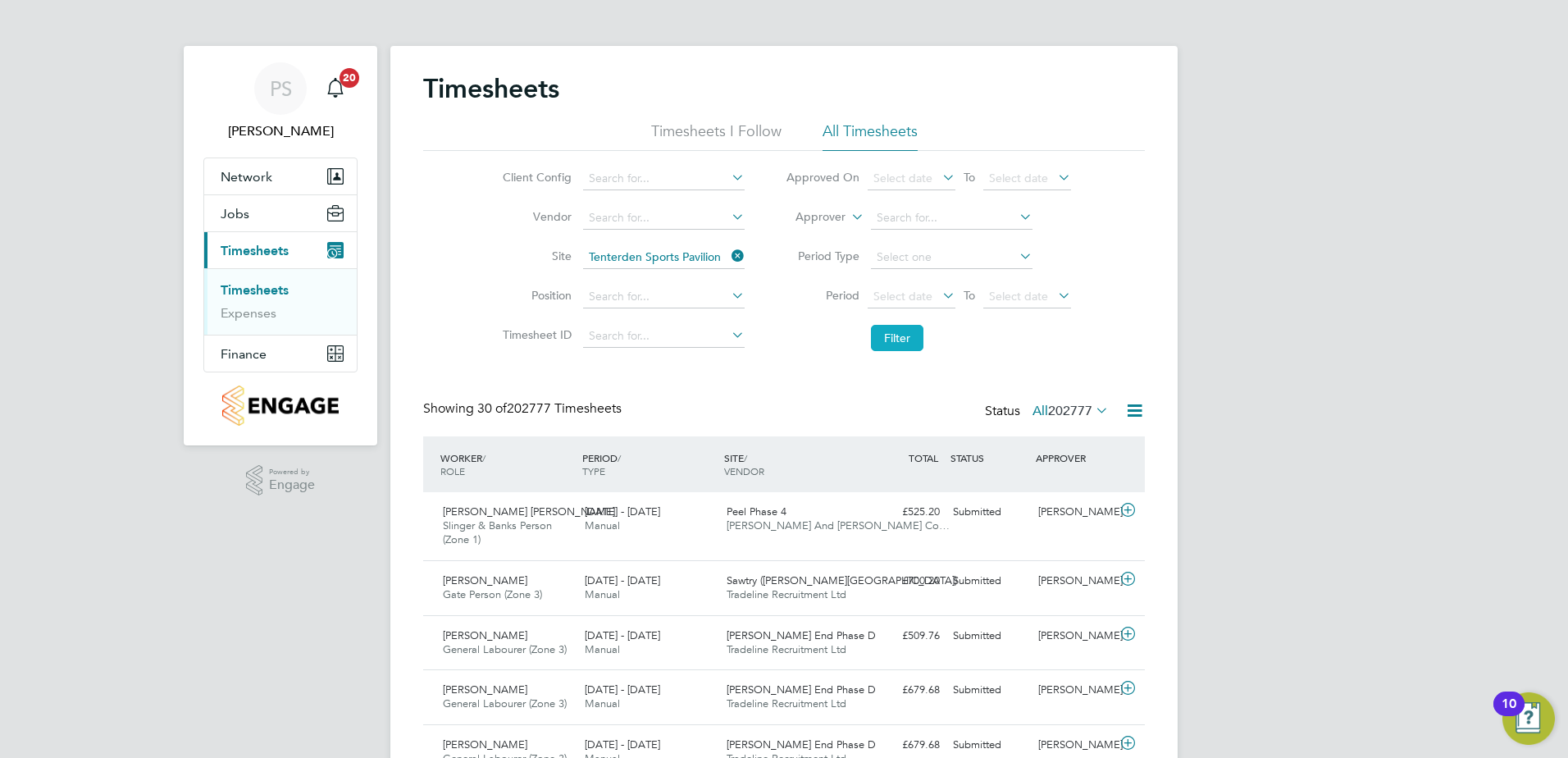
click at [885, 326] on button "Filter" at bounding box center [897, 338] width 52 height 27
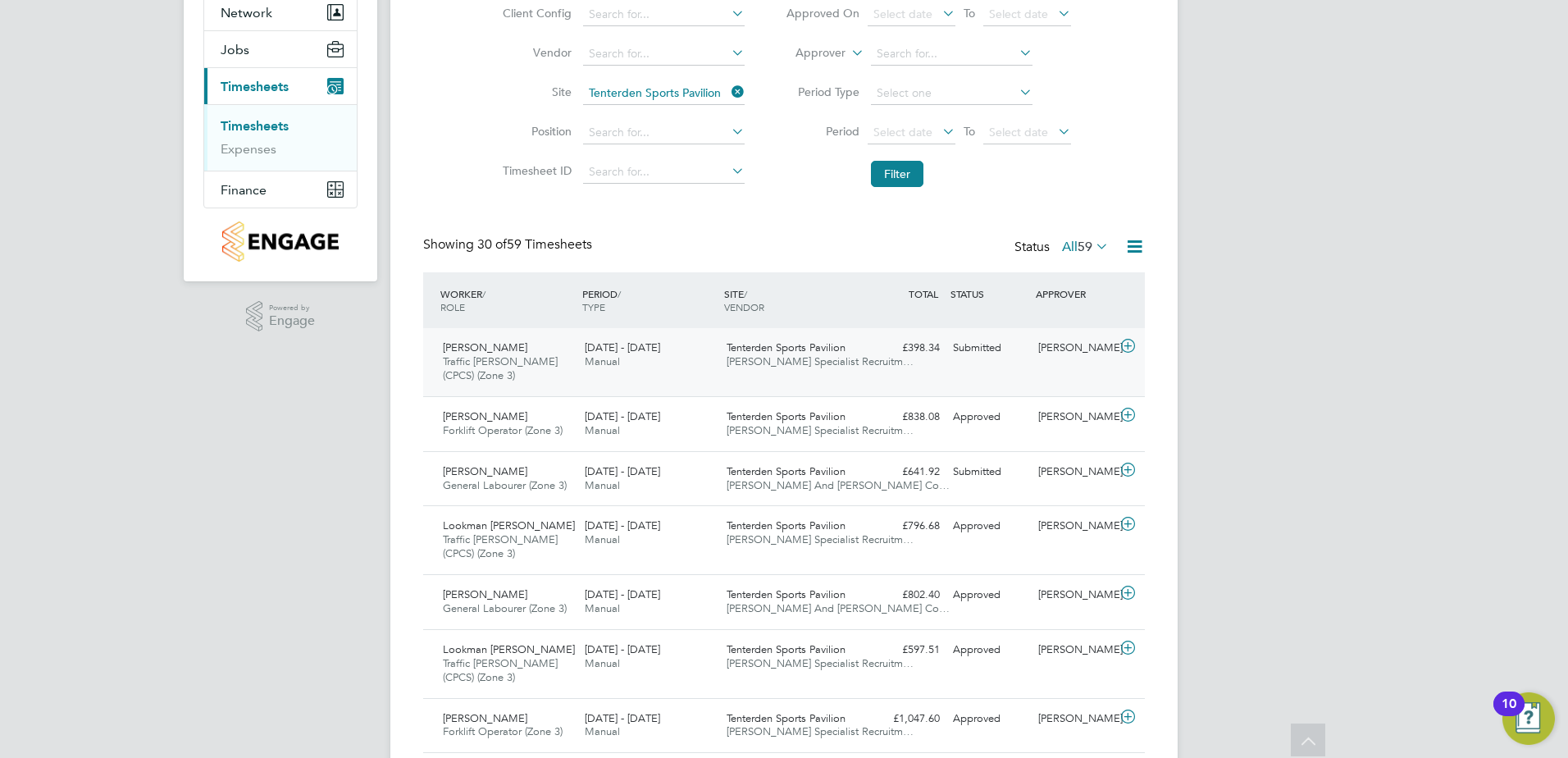
click at [1130, 343] on icon at bounding box center [1127, 347] width 21 height 13
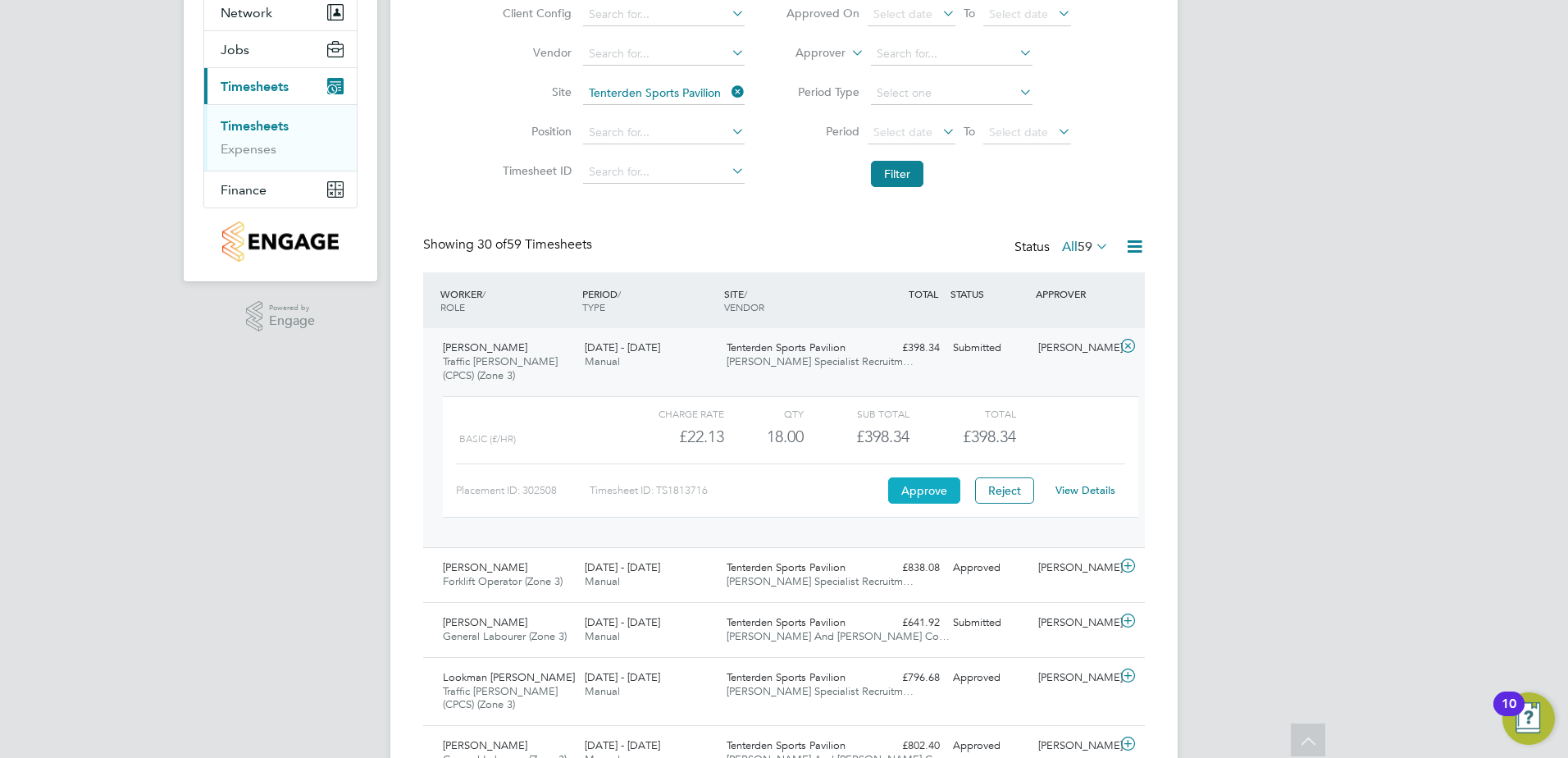
click at [933, 485] on button "Approve" at bounding box center [924, 491] width 72 height 27
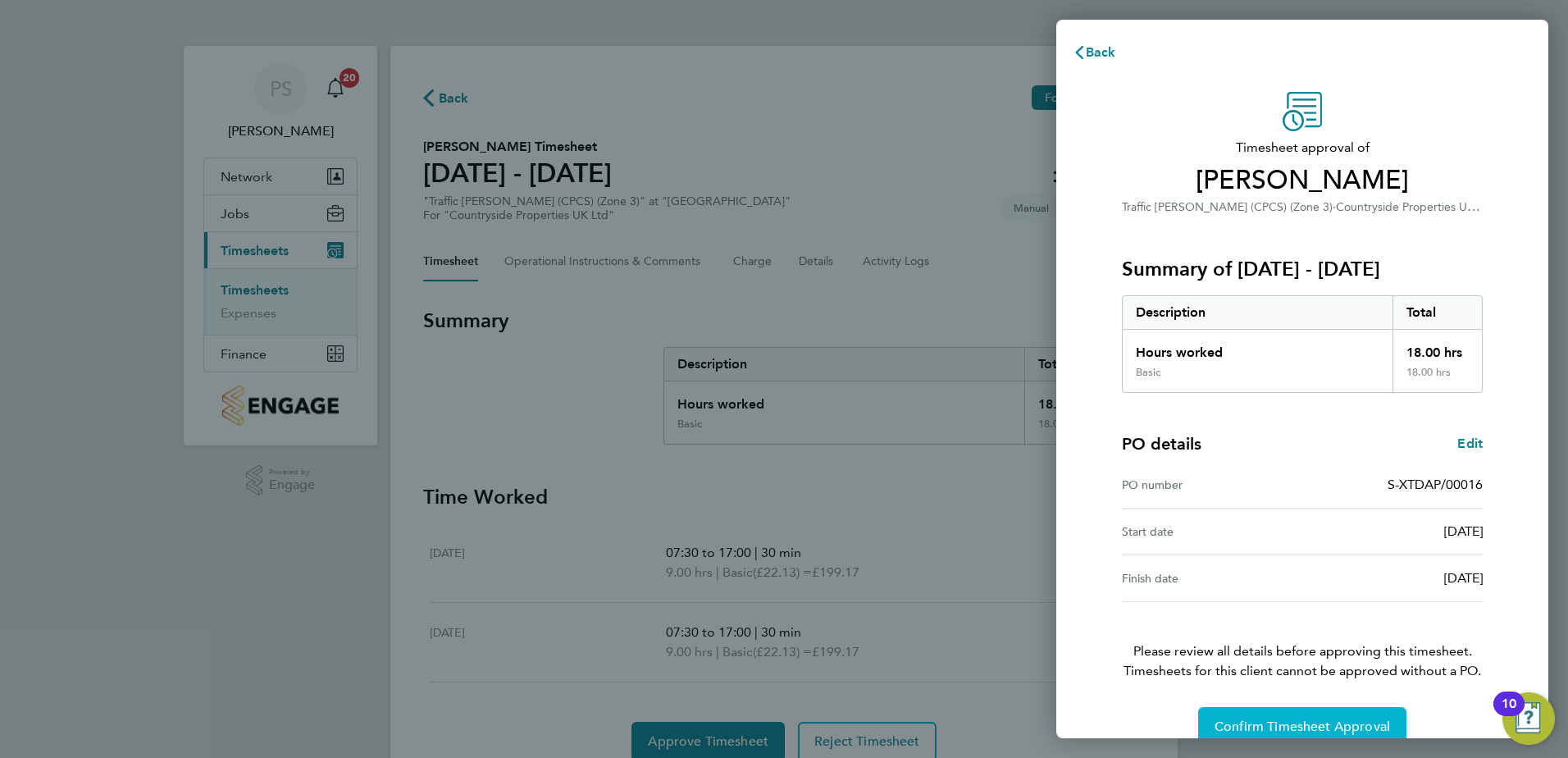
click at [1281, 722] on span "Confirm Timesheet Approval" at bounding box center [1302, 727] width 176 height 17
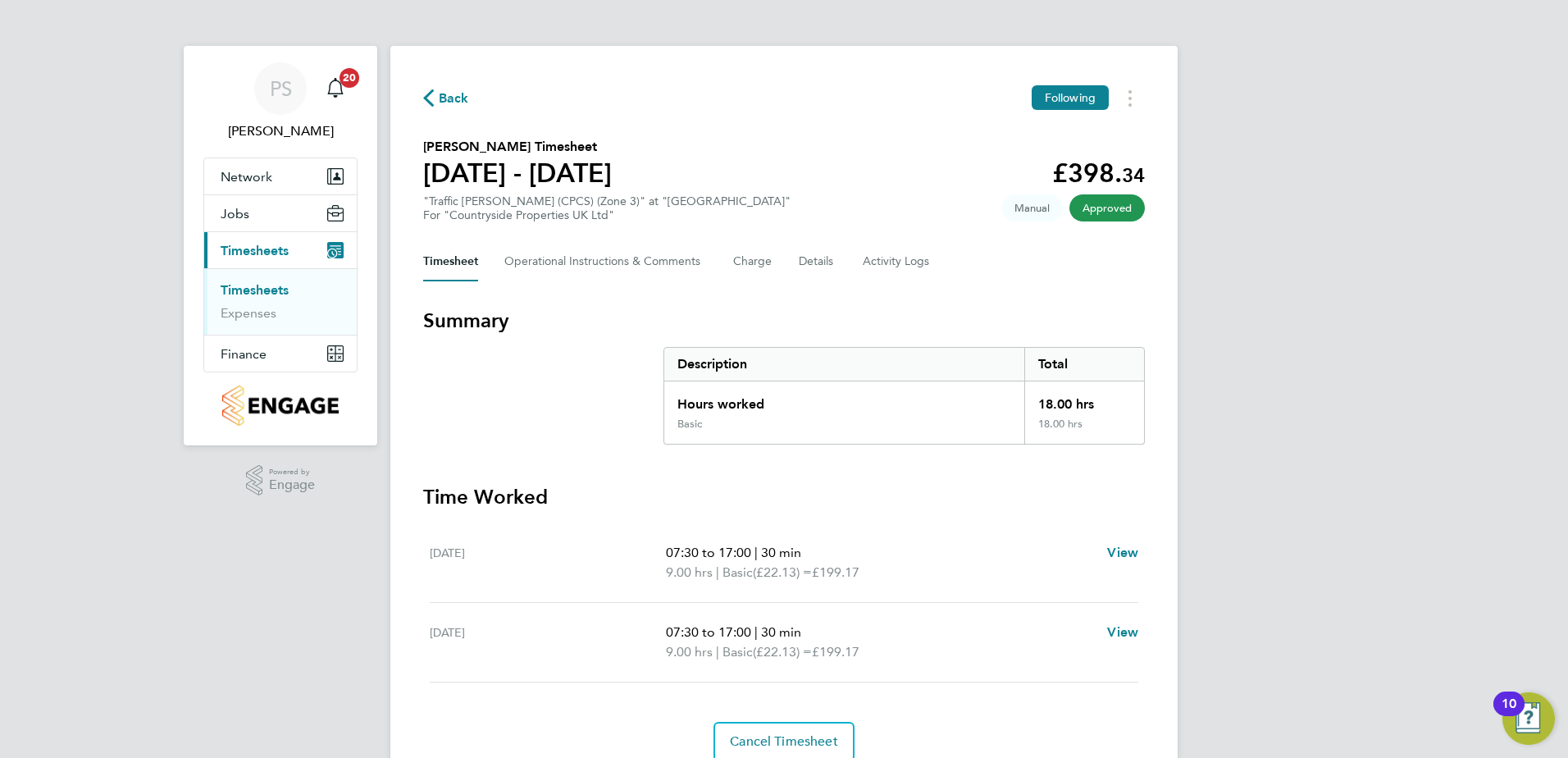
click at [468, 96] on div "Back Following" at bounding box center [784, 97] width 722 height 26
click at [458, 98] on span "Back" at bounding box center [454, 98] width 30 height 20
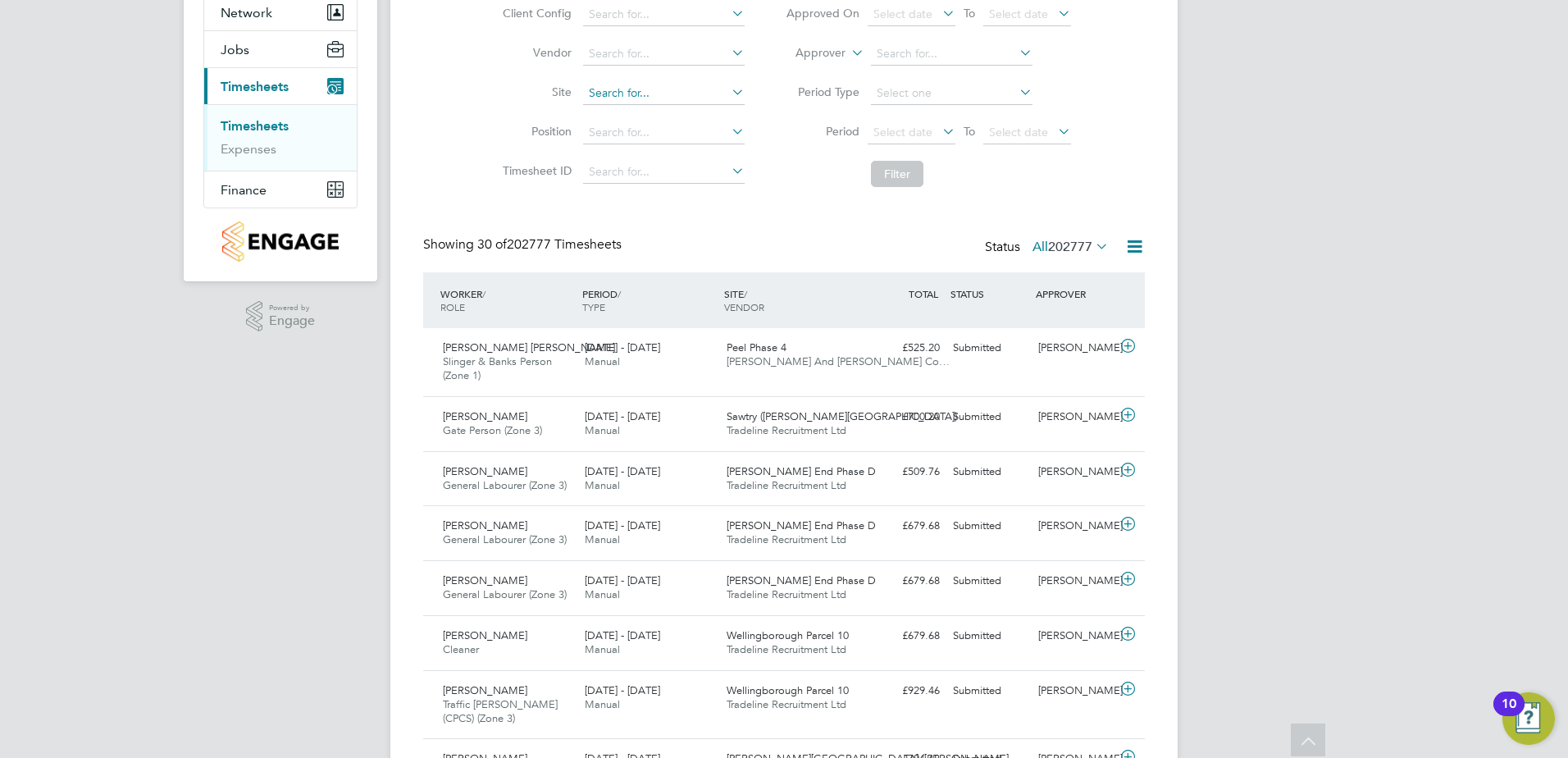
click at [600, 88] on input at bounding box center [664, 93] width 162 height 23
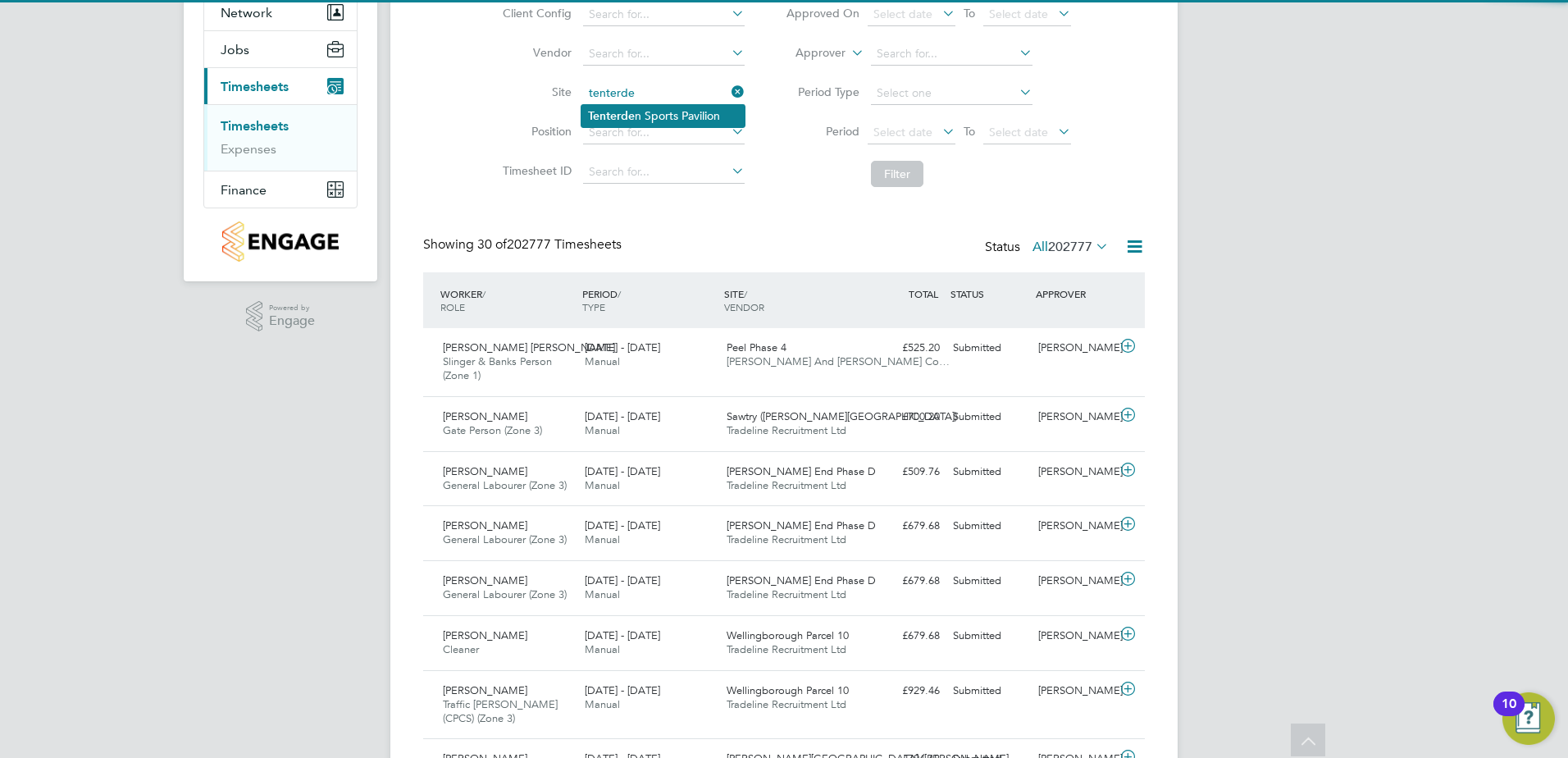
click at [670, 112] on li "Tenterde n Sports Pavilion" at bounding box center [663, 116] width 163 height 22
type input "Tenterden Sports Pavilion"
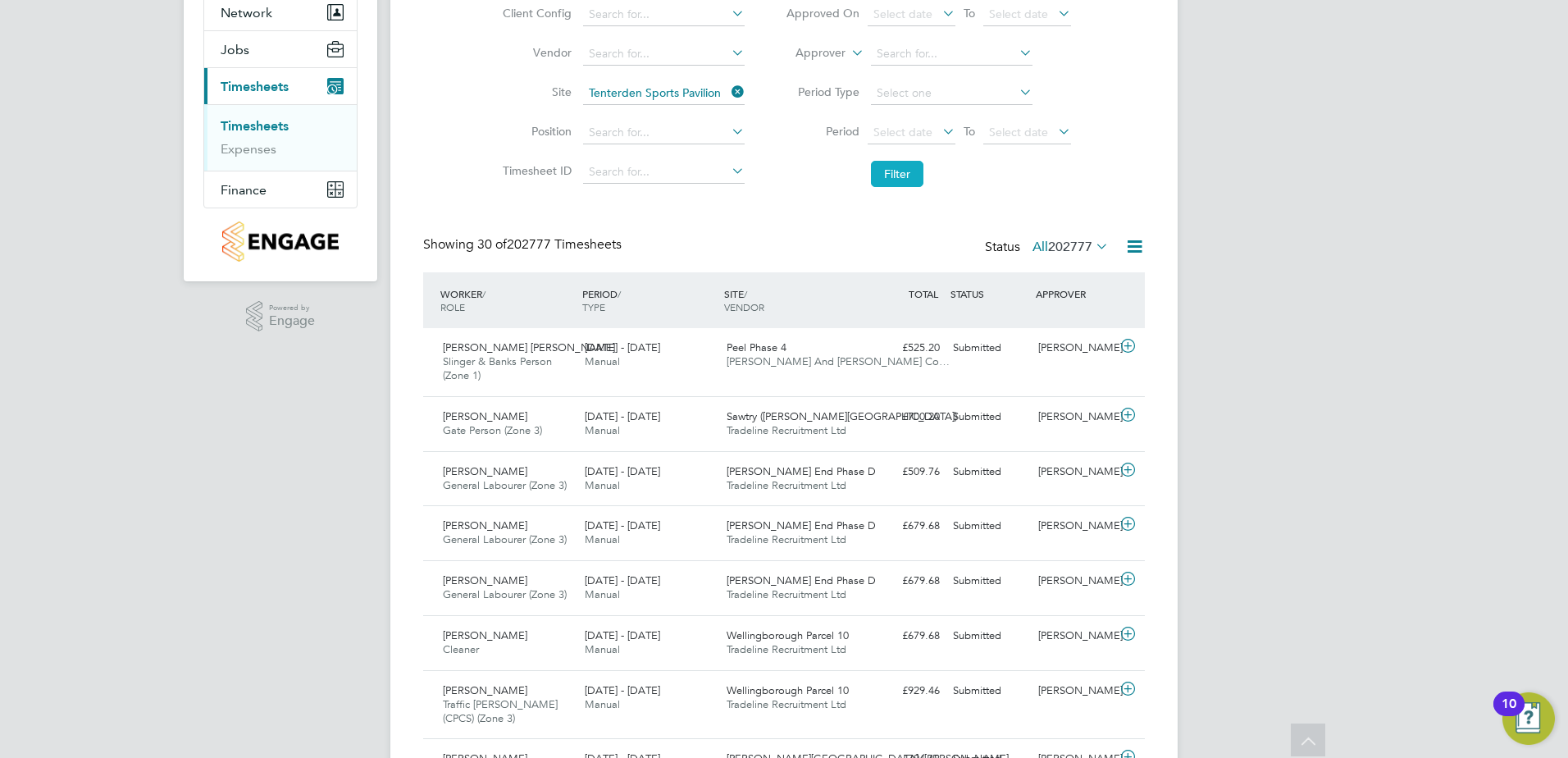
click at [906, 175] on button "Filter" at bounding box center [897, 174] width 52 height 27
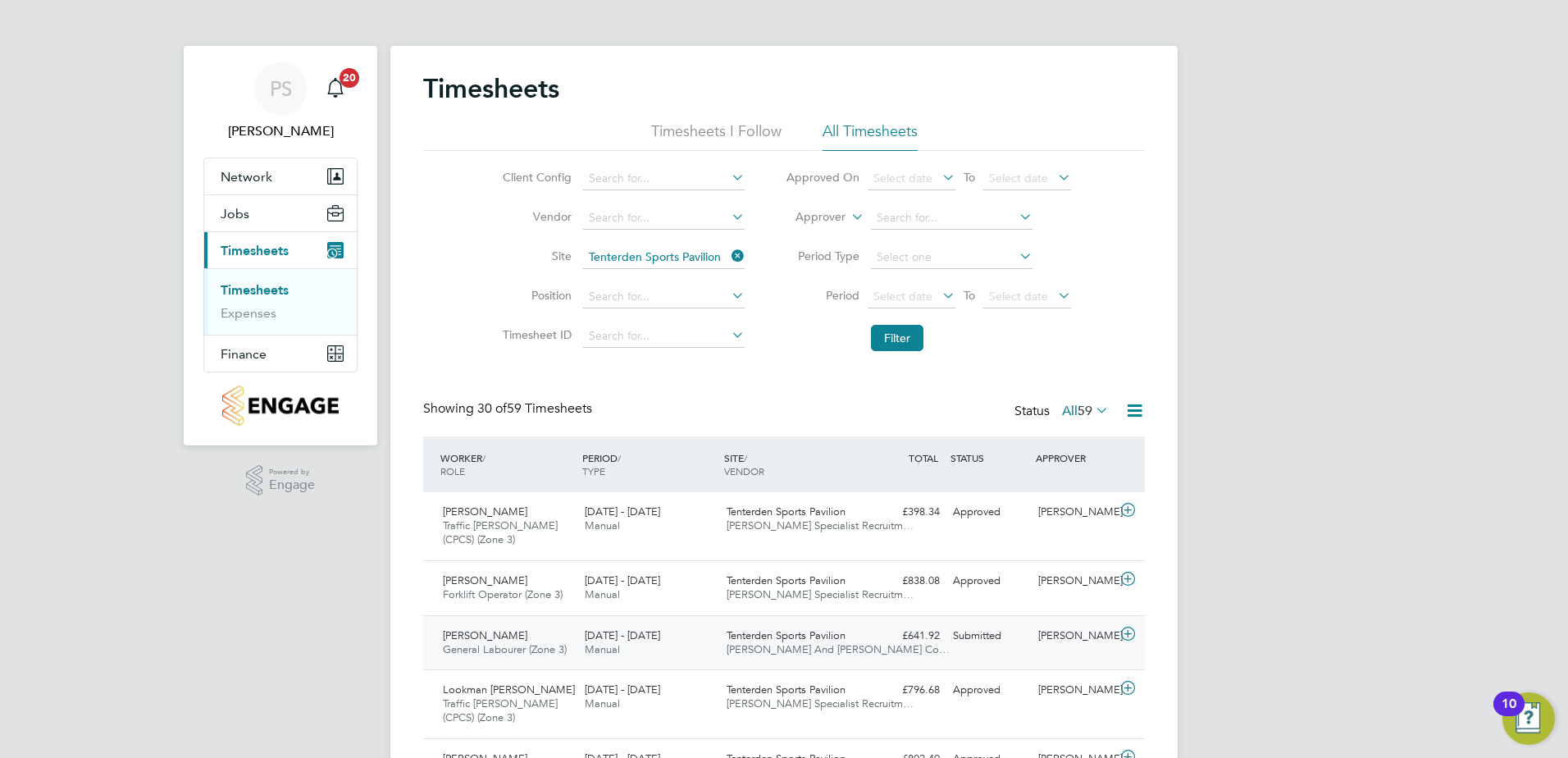
click at [1126, 631] on icon at bounding box center [1127, 634] width 21 height 13
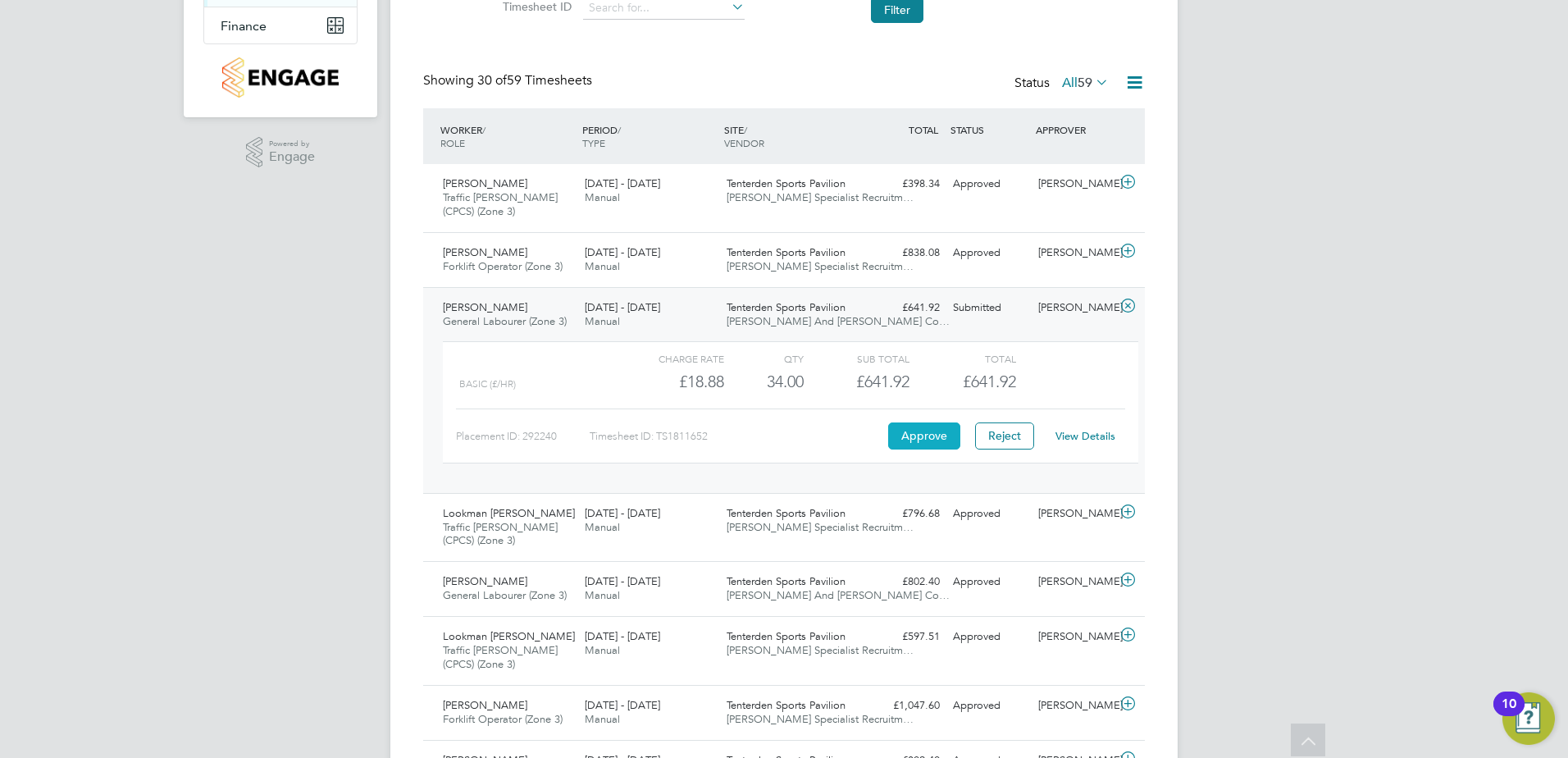
click at [915, 432] on button "Approve" at bounding box center [924, 436] width 72 height 27
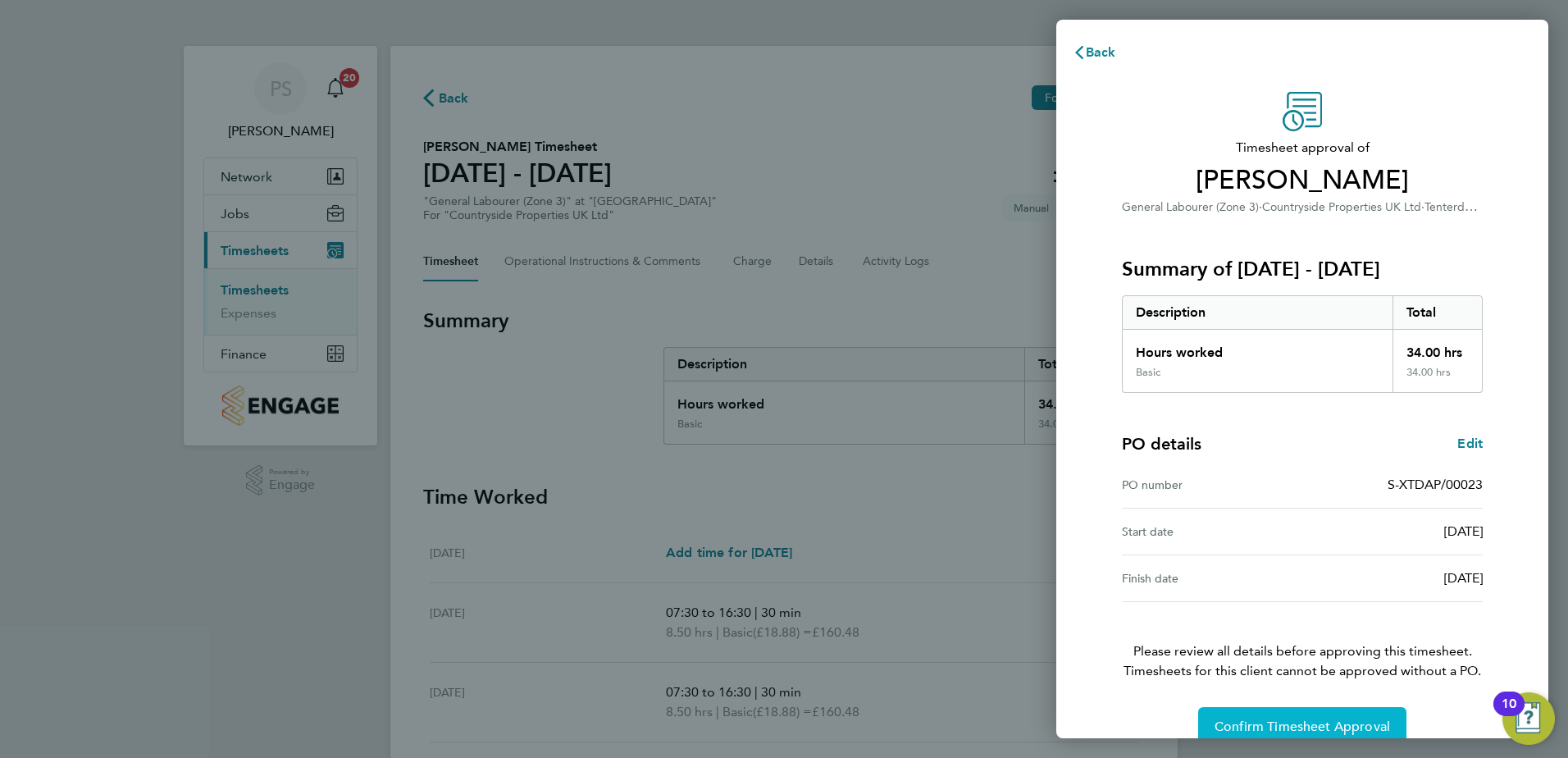
click at [1334, 722] on span "Confirm Timesheet Approval" at bounding box center [1302, 727] width 176 height 17
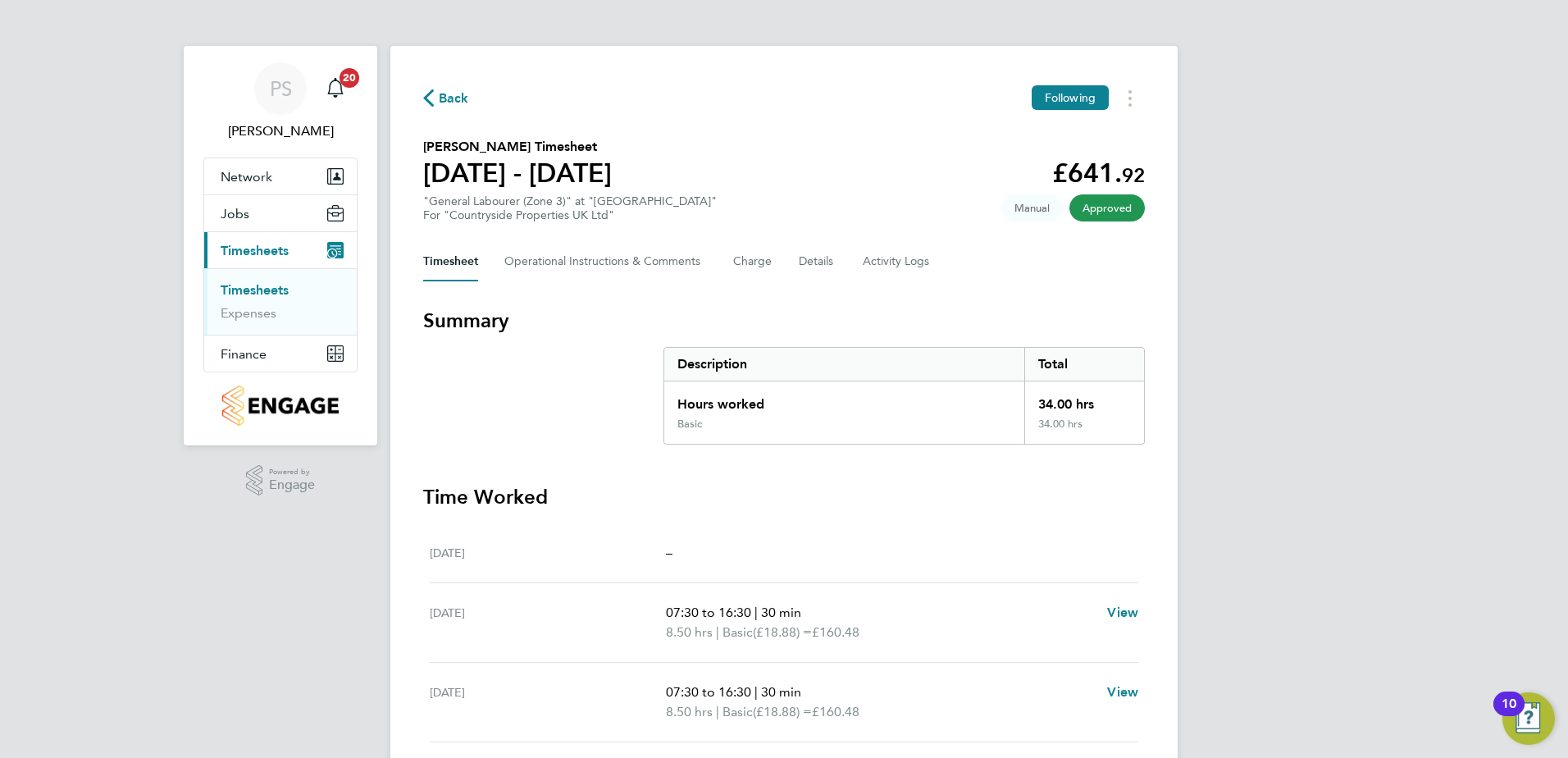
click at [445, 101] on span "Back" at bounding box center [454, 98] width 30 height 20
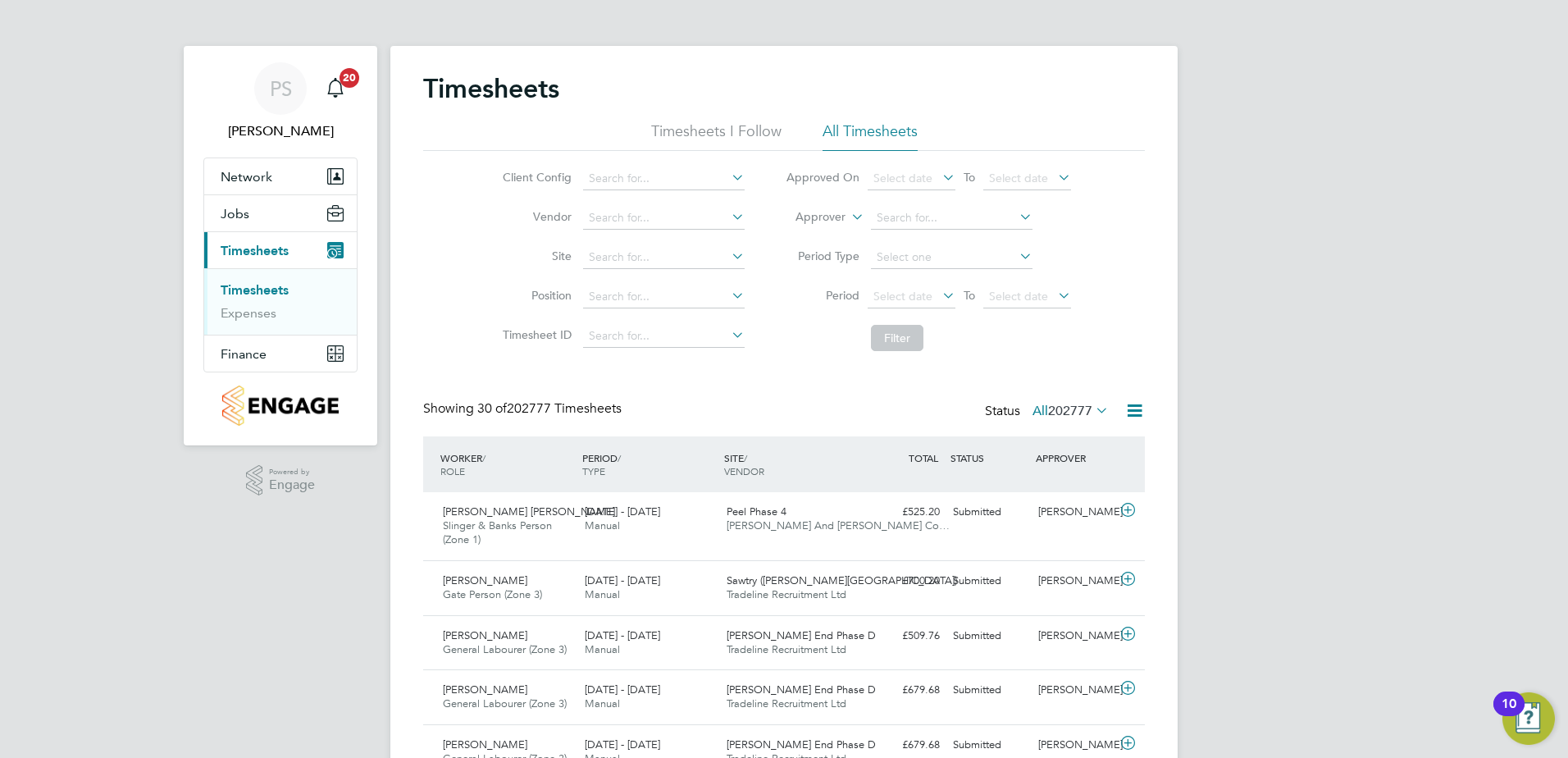
click at [259, 286] on link "Timesheets" at bounding box center [255, 290] width 68 height 16
click at [632, 250] on input at bounding box center [664, 257] width 162 height 23
click at [625, 258] on input "matrllo" at bounding box center [664, 257] width 162 height 23
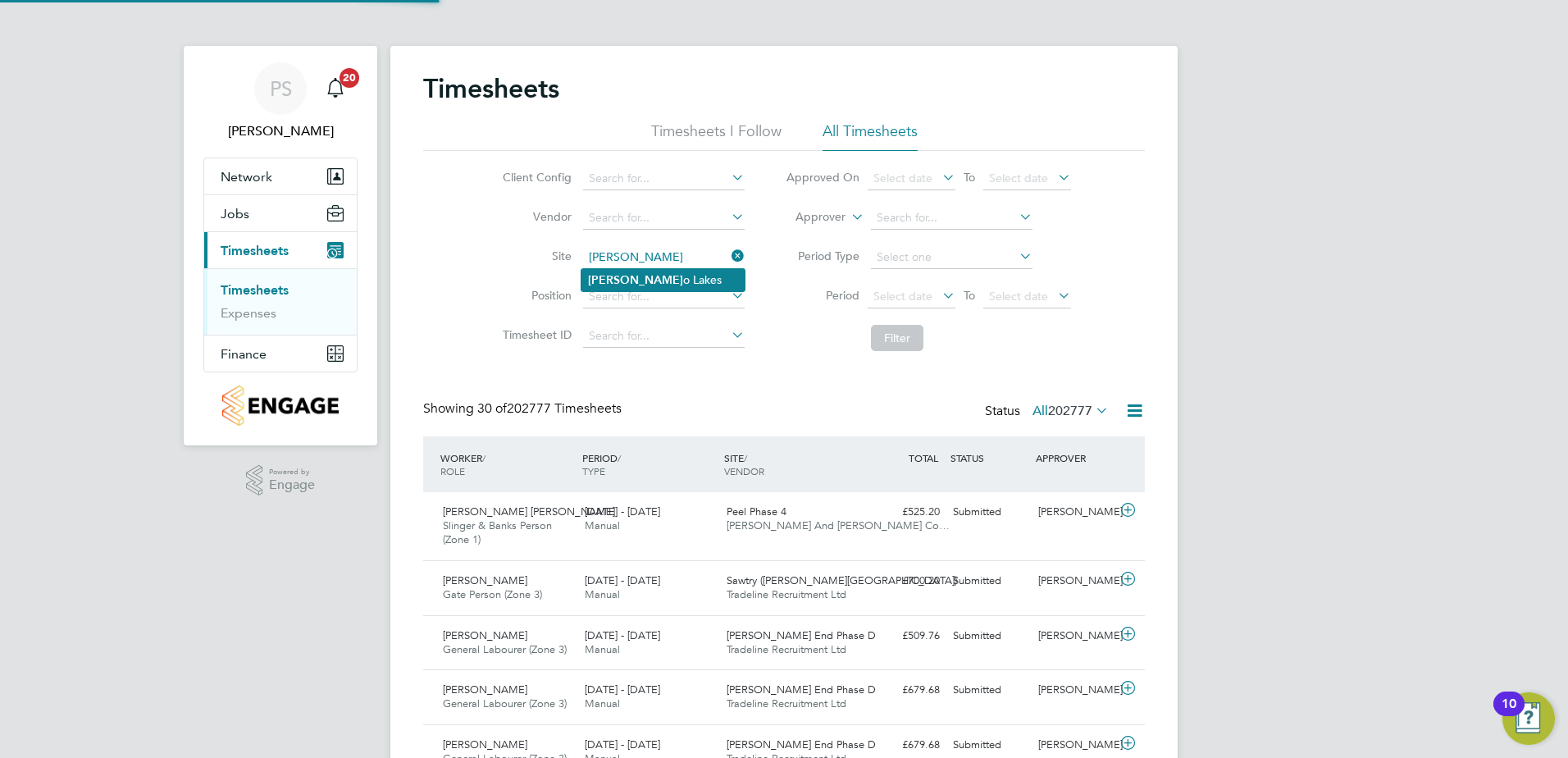
click at [628, 281] on li "Martell o Lakes" at bounding box center [663, 280] width 163 height 22
type input "Martello Lakes"
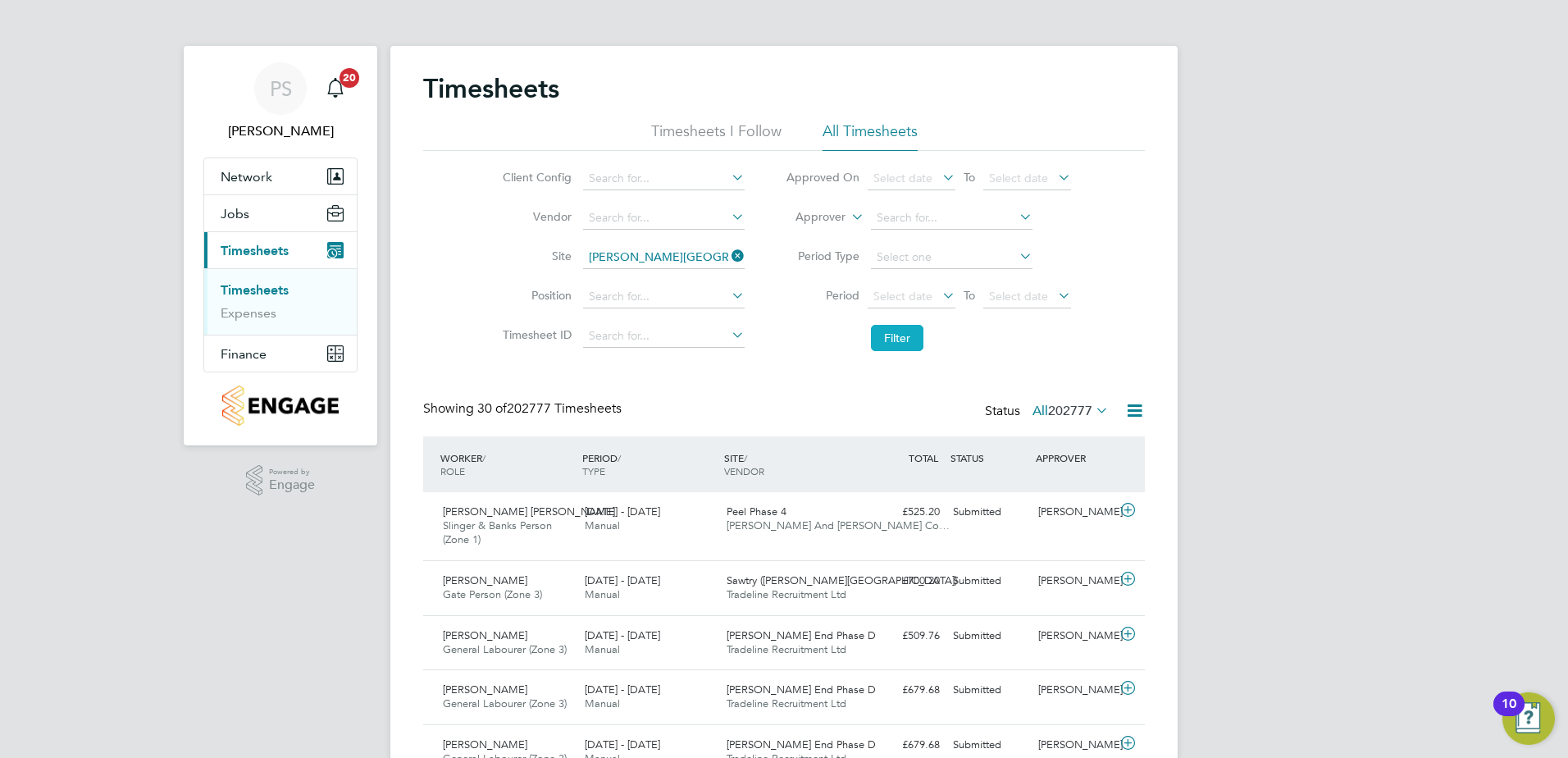
click at [882, 332] on button "Filter" at bounding box center [897, 338] width 52 height 27
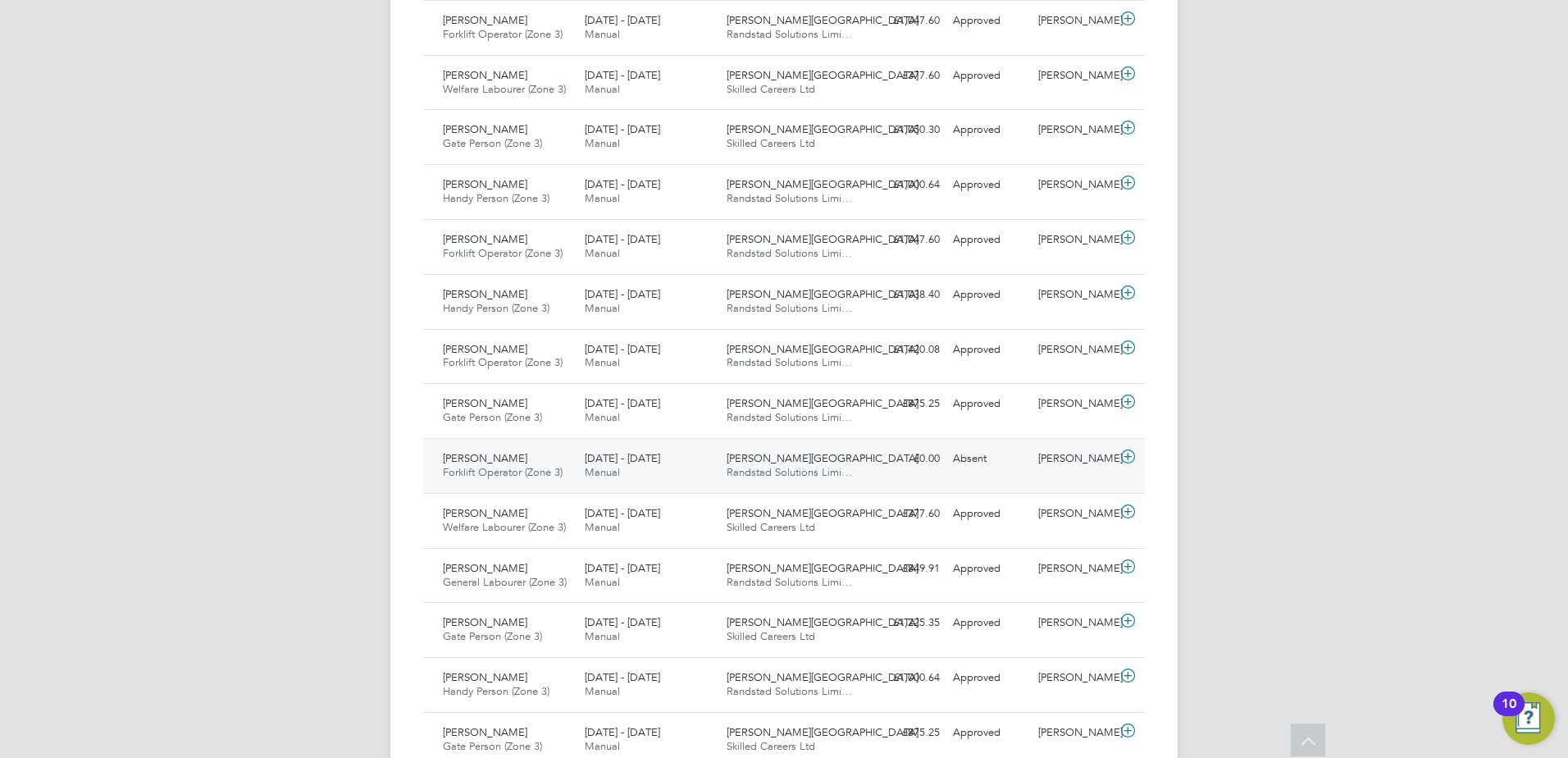
click at [1132, 457] on icon at bounding box center [1127, 457] width 21 height 13
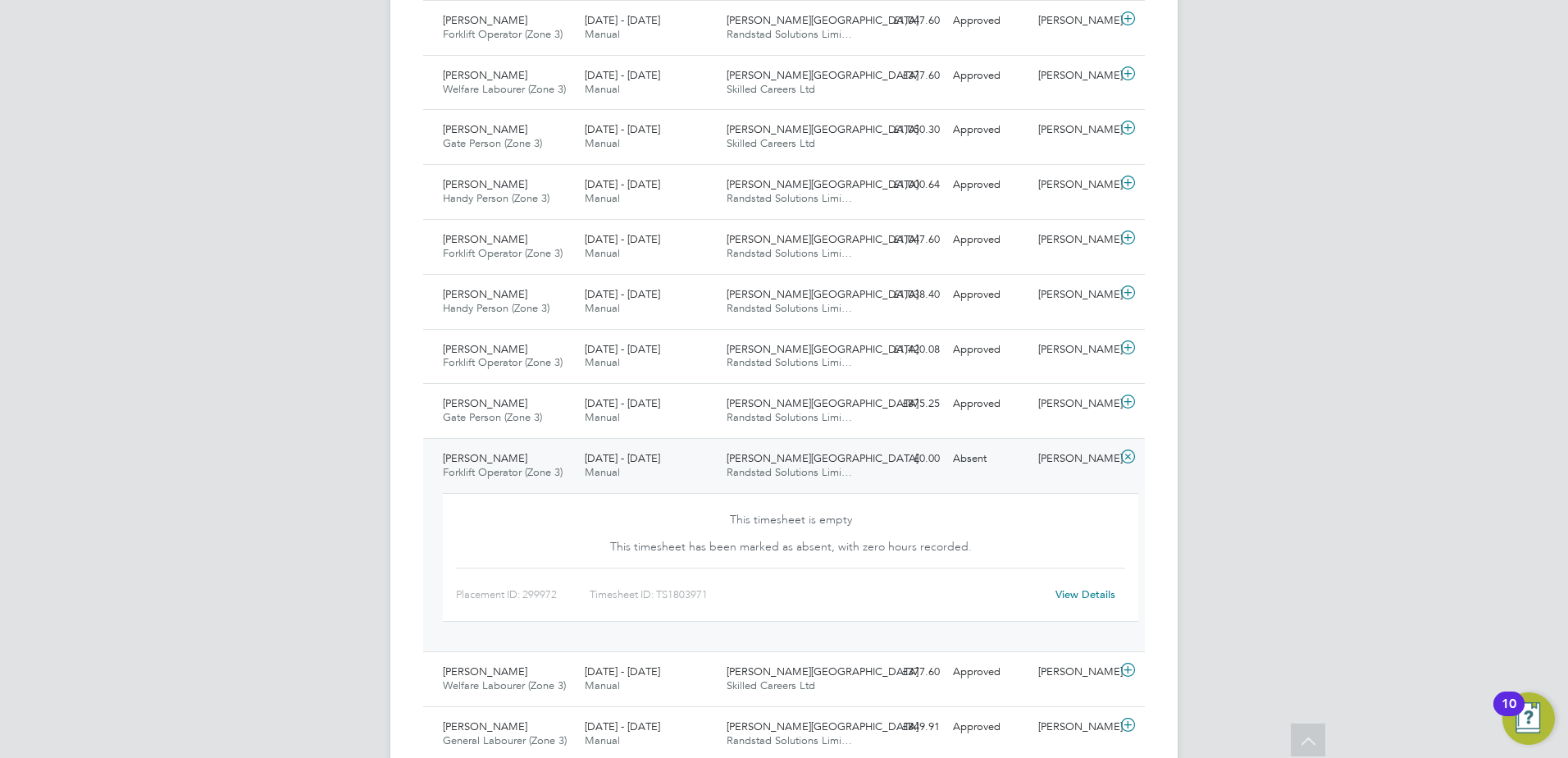
click at [1096, 596] on link "View Details" at bounding box center [1085, 594] width 60 height 14
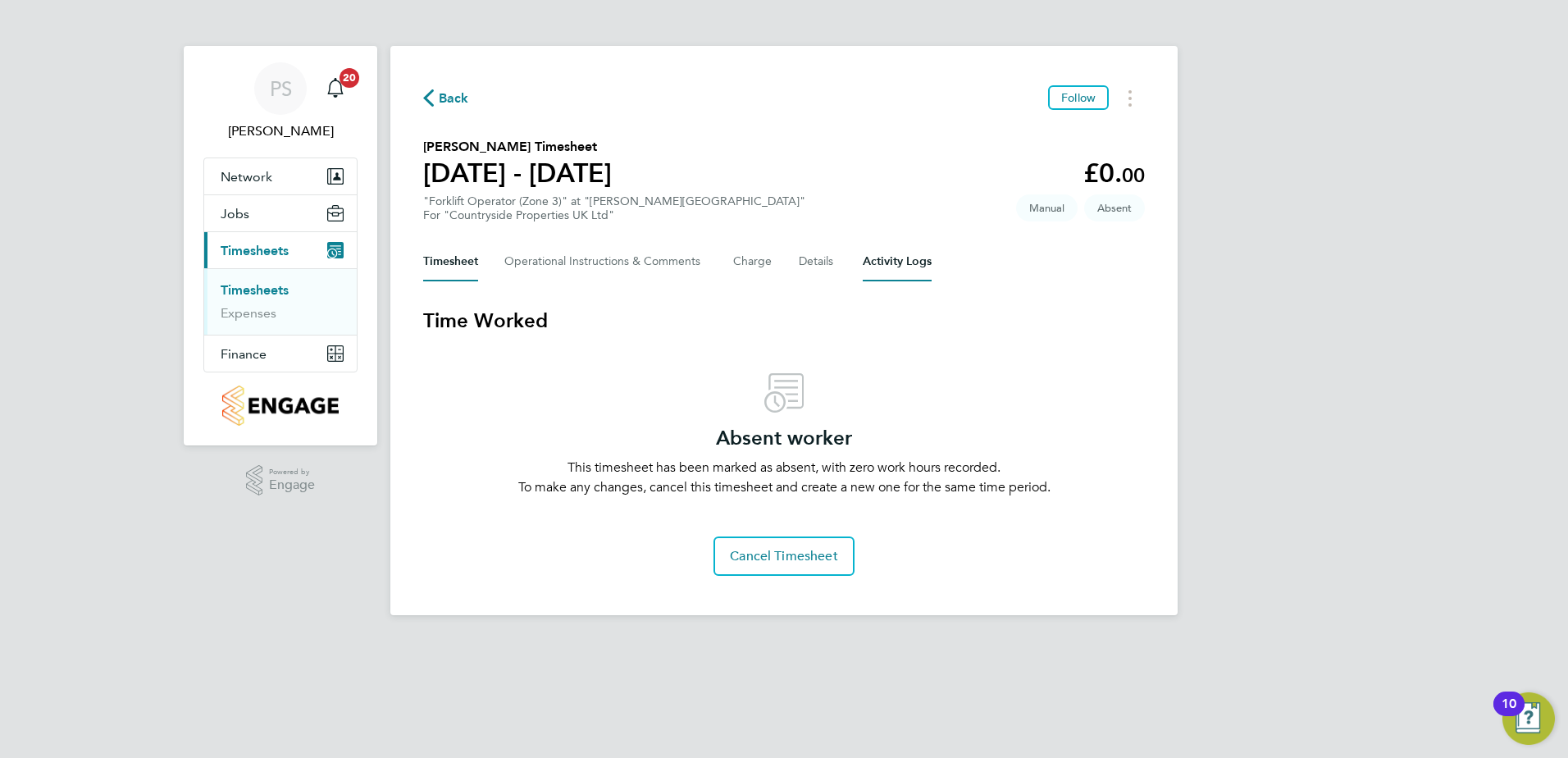
click at [887, 255] on Logs-tab "Activity Logs" at bounding box center [897, 262] width 69 height 39
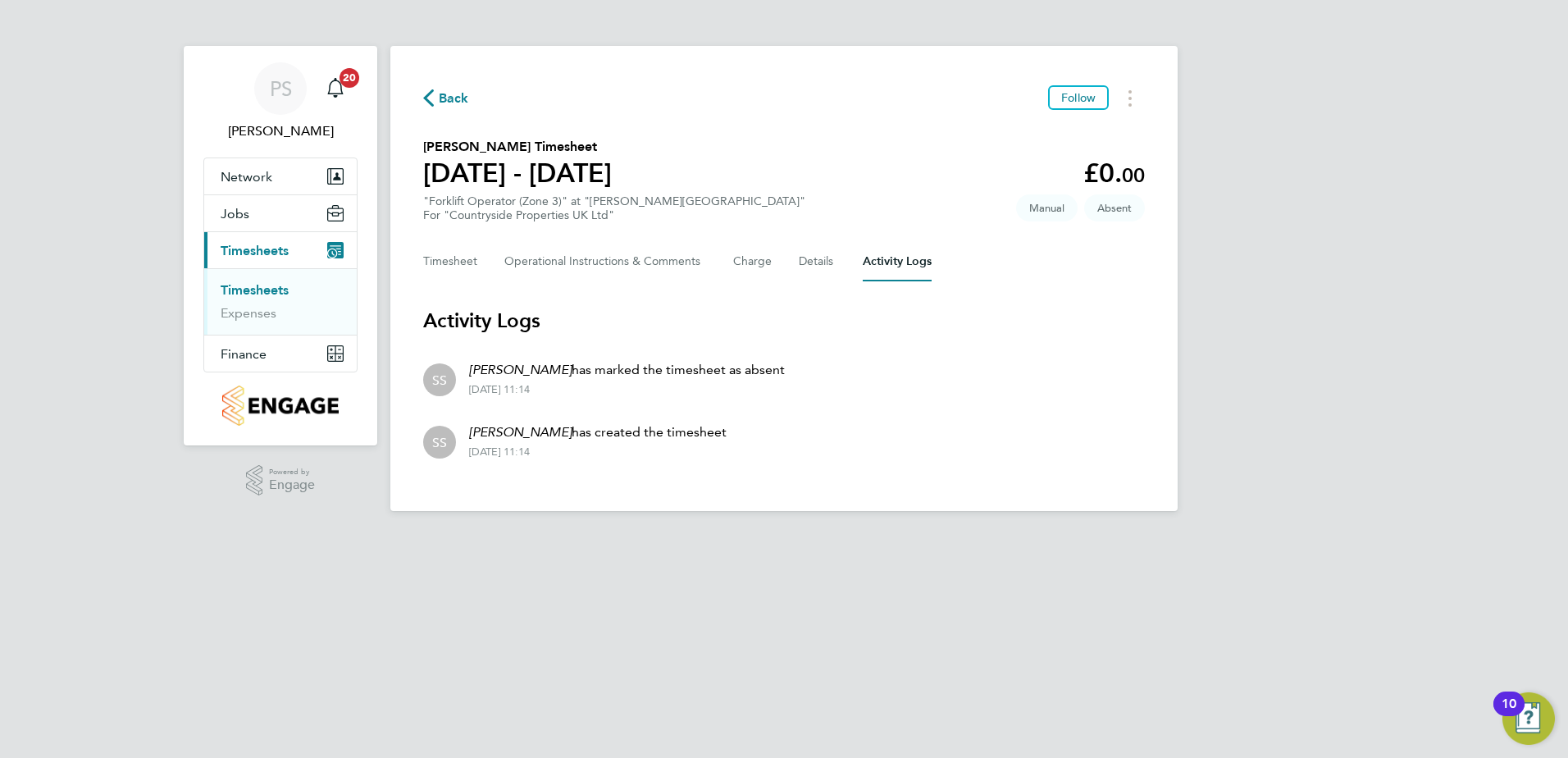
click at [454, 86] on div "Back Follow" at bounding box center [784, 97] width 722 height 26
click at [455, 96] on span "Back" at bounding box center [454, 98] width 30 height 20
